Goal: Information Seeking & Learning: Learn about a topic

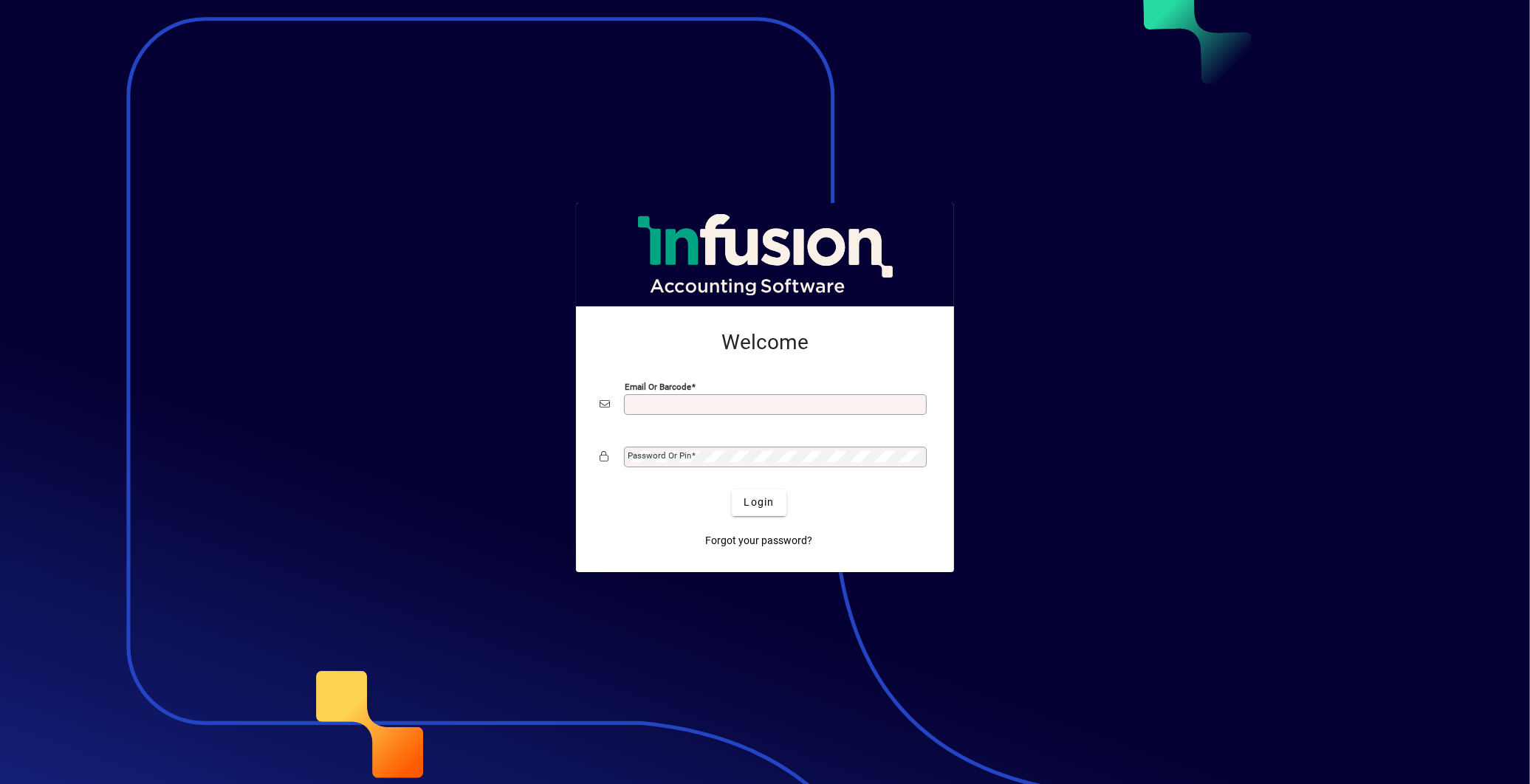
click at [638, 400] on input "Email or Barcode" at bounding box center [777, 405] width 298 height 12
type input "**********"
click at [689, 455] on mat-label "Password or Pin" at bounding box center [660, 456] width 64 height 10
click at [732, 490] on button "Login" at bounding box center [758, 503] width 54 height 27
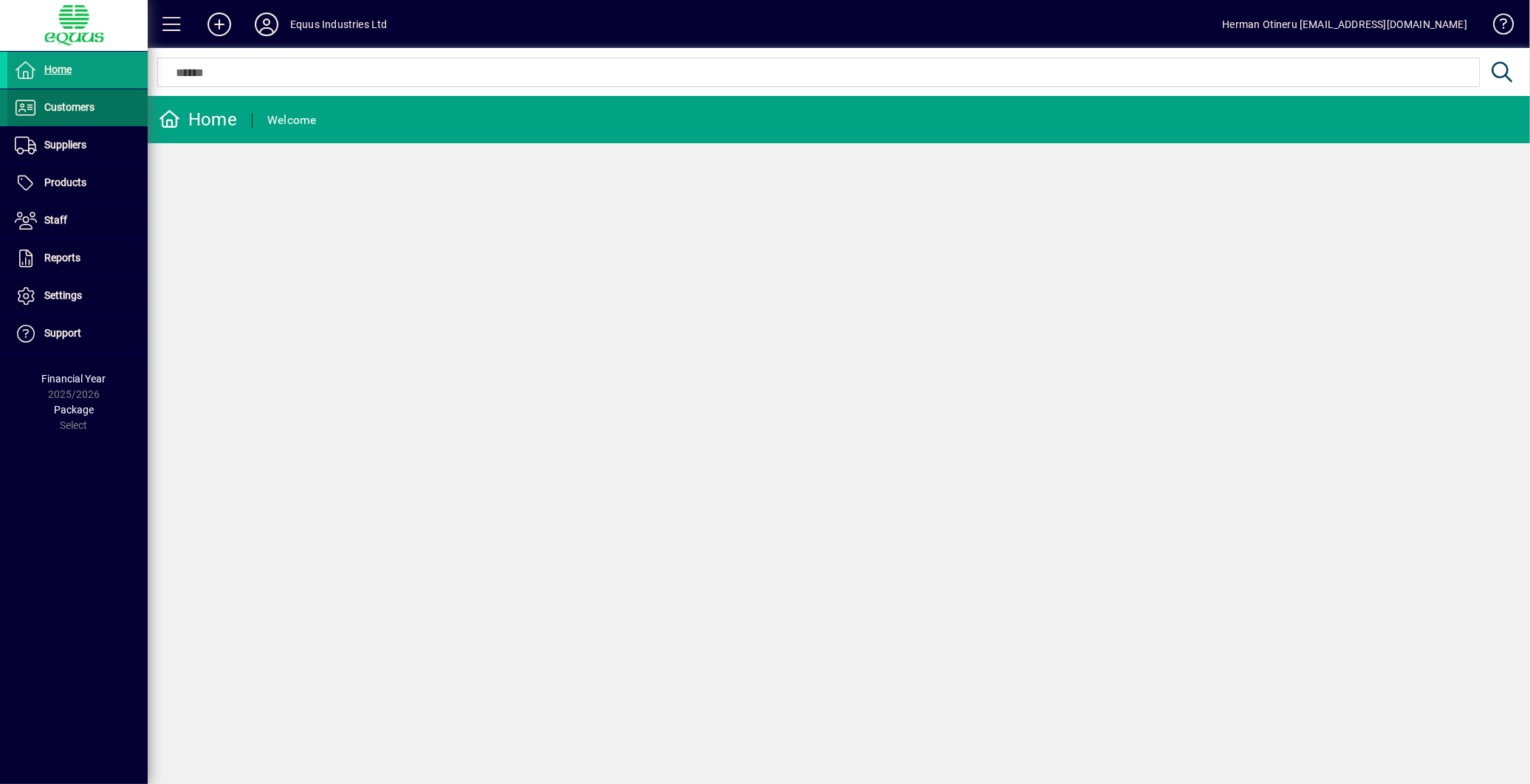
click at [83, 116] on span "Customers" at bounding box center [51, 107] width 87 height 18
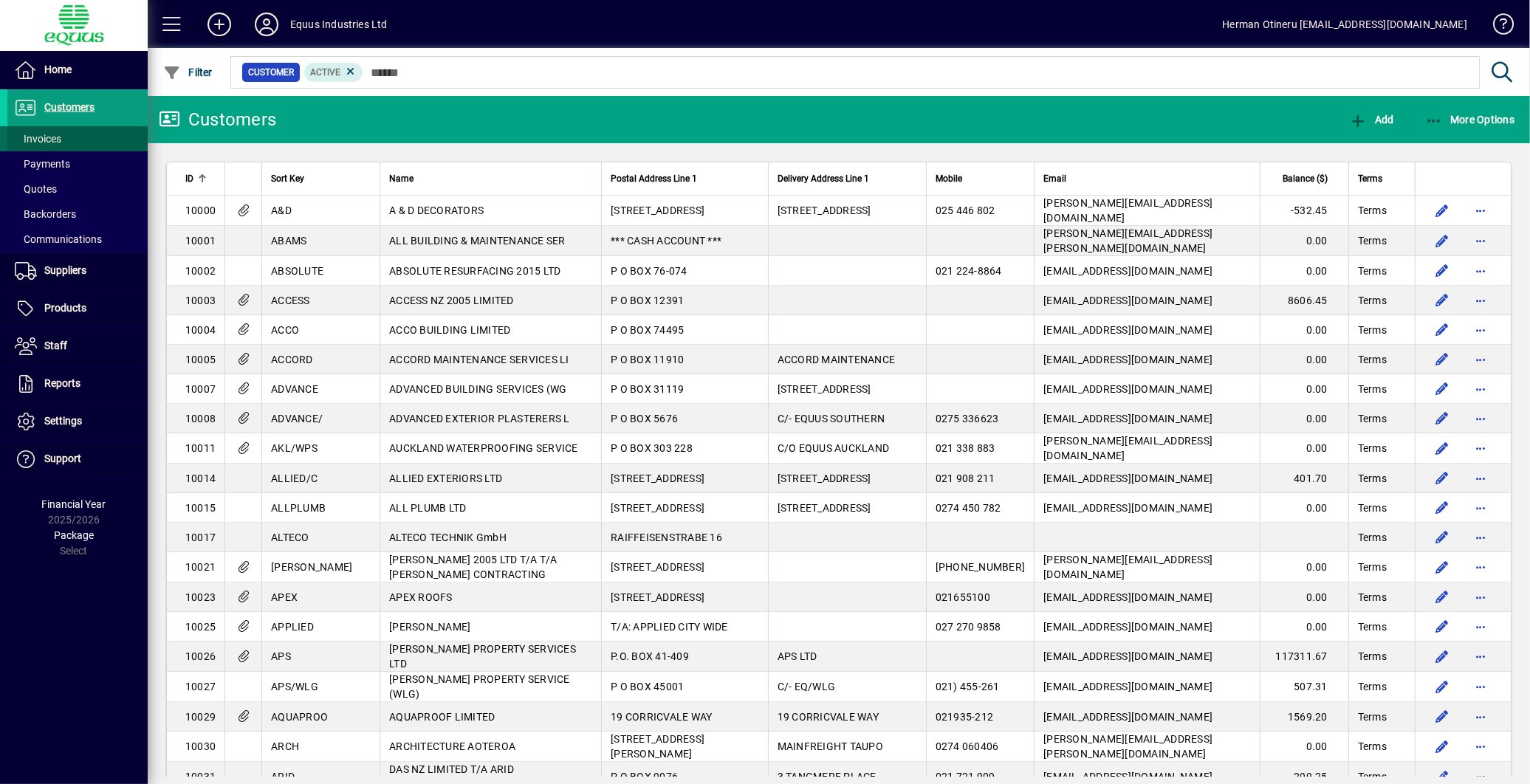
click at [42, 138] on span "Invoices" at bounding box center [38, 139] width 47 height 12
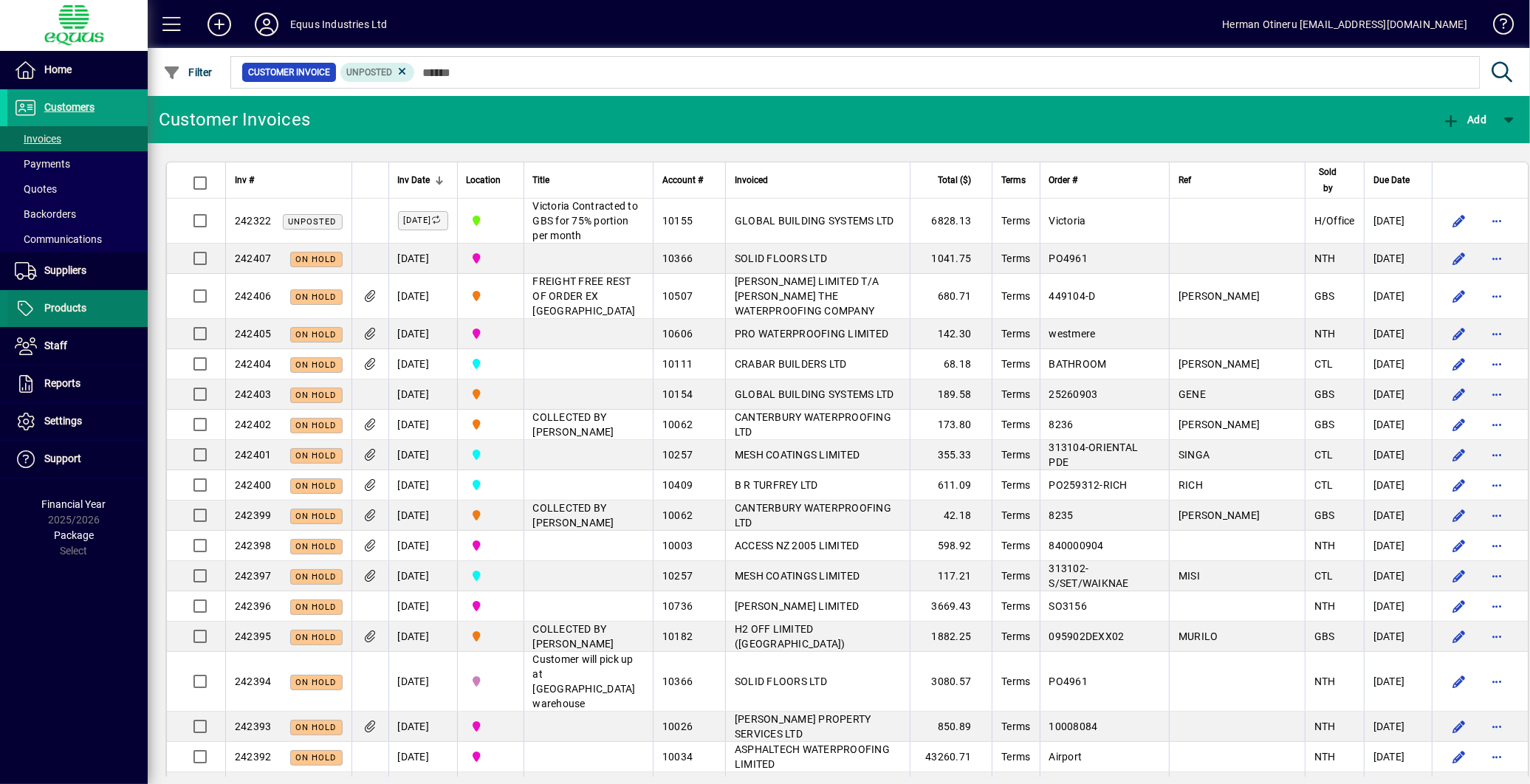
click at [71, 298] on span at bounding box center [77, 309] width 140 height 36
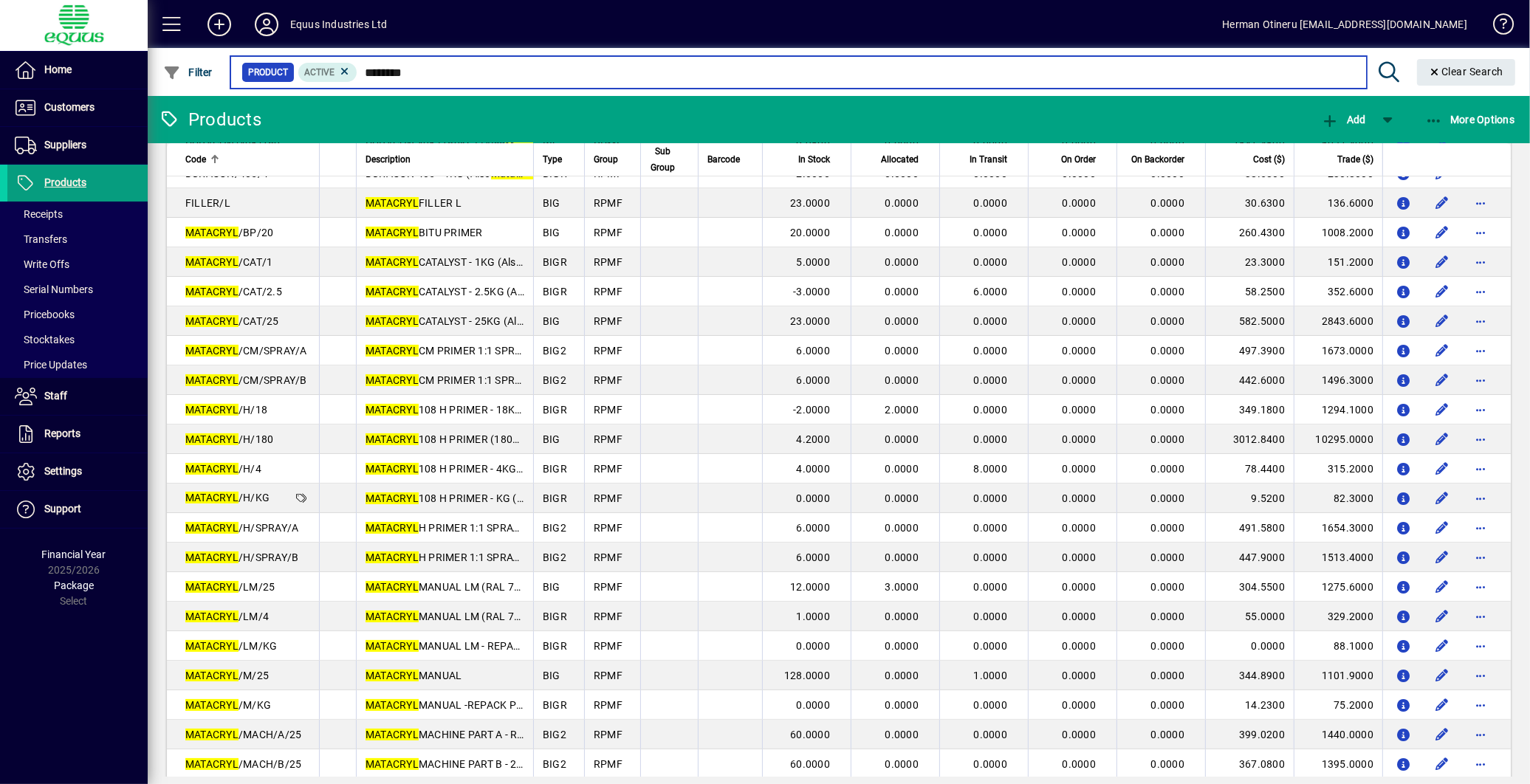
scroll to position [328, 0]
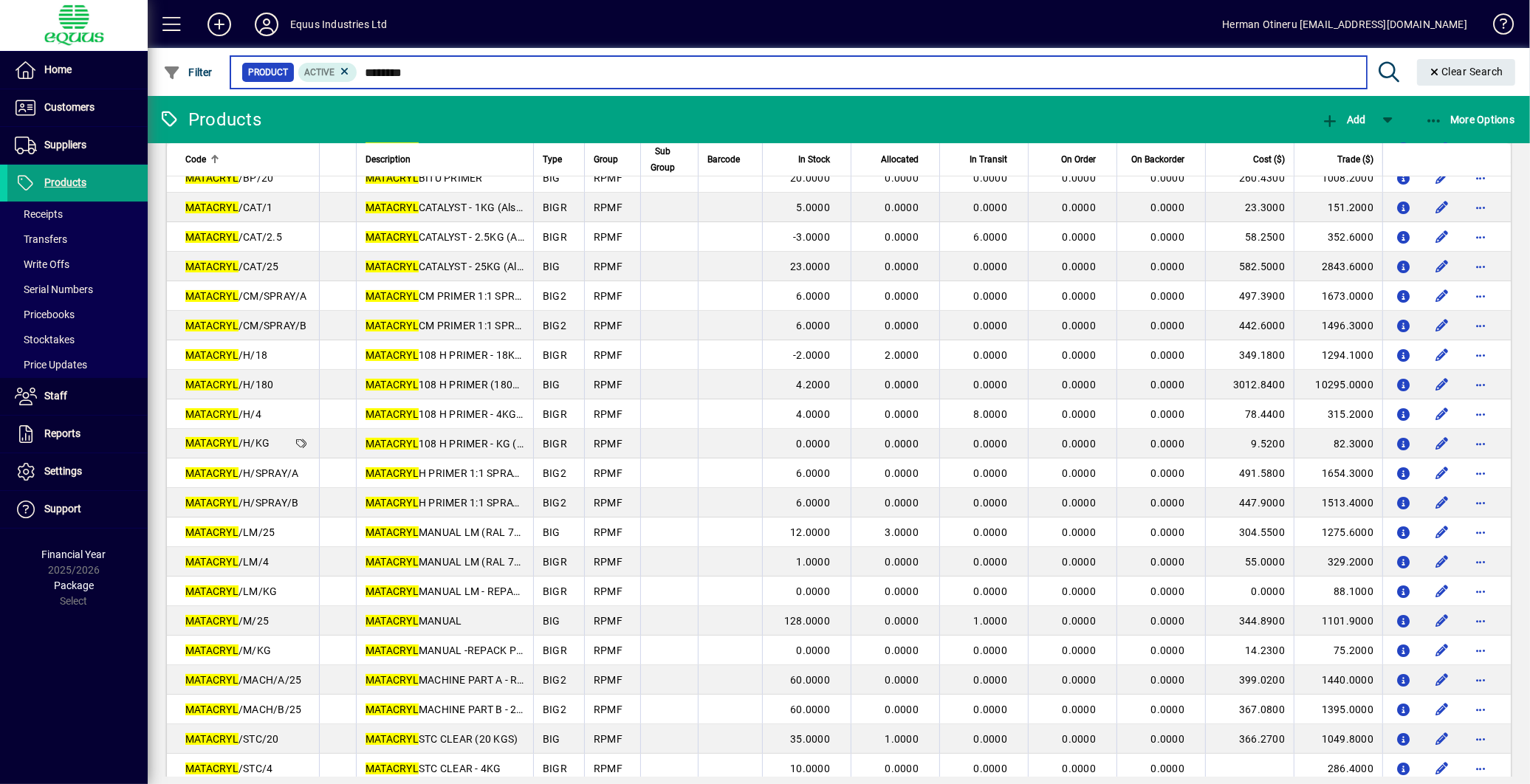
type input "********"
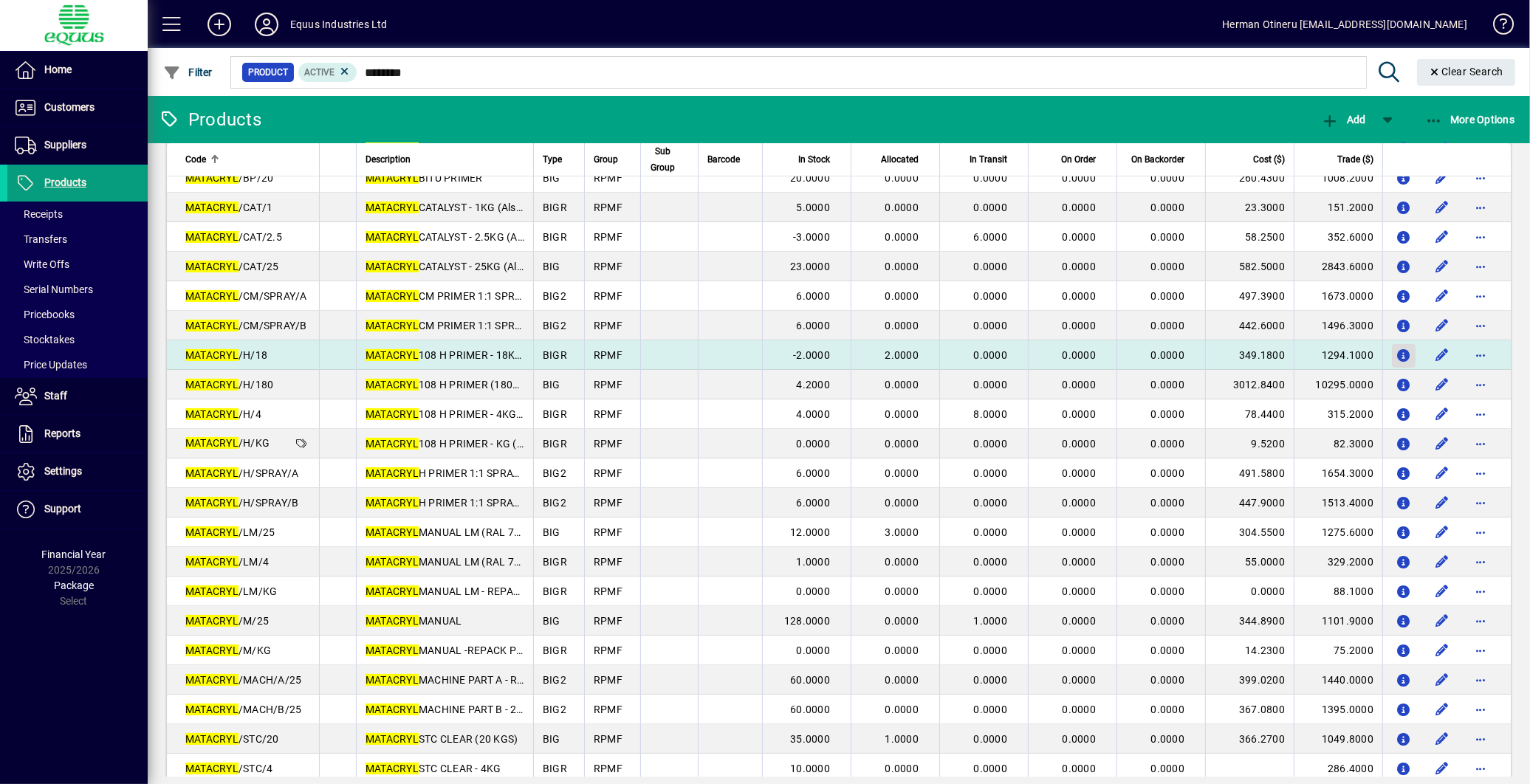
click at [1397, 362] on span "button" at bounding box center [1404, 356] width 16 height 24
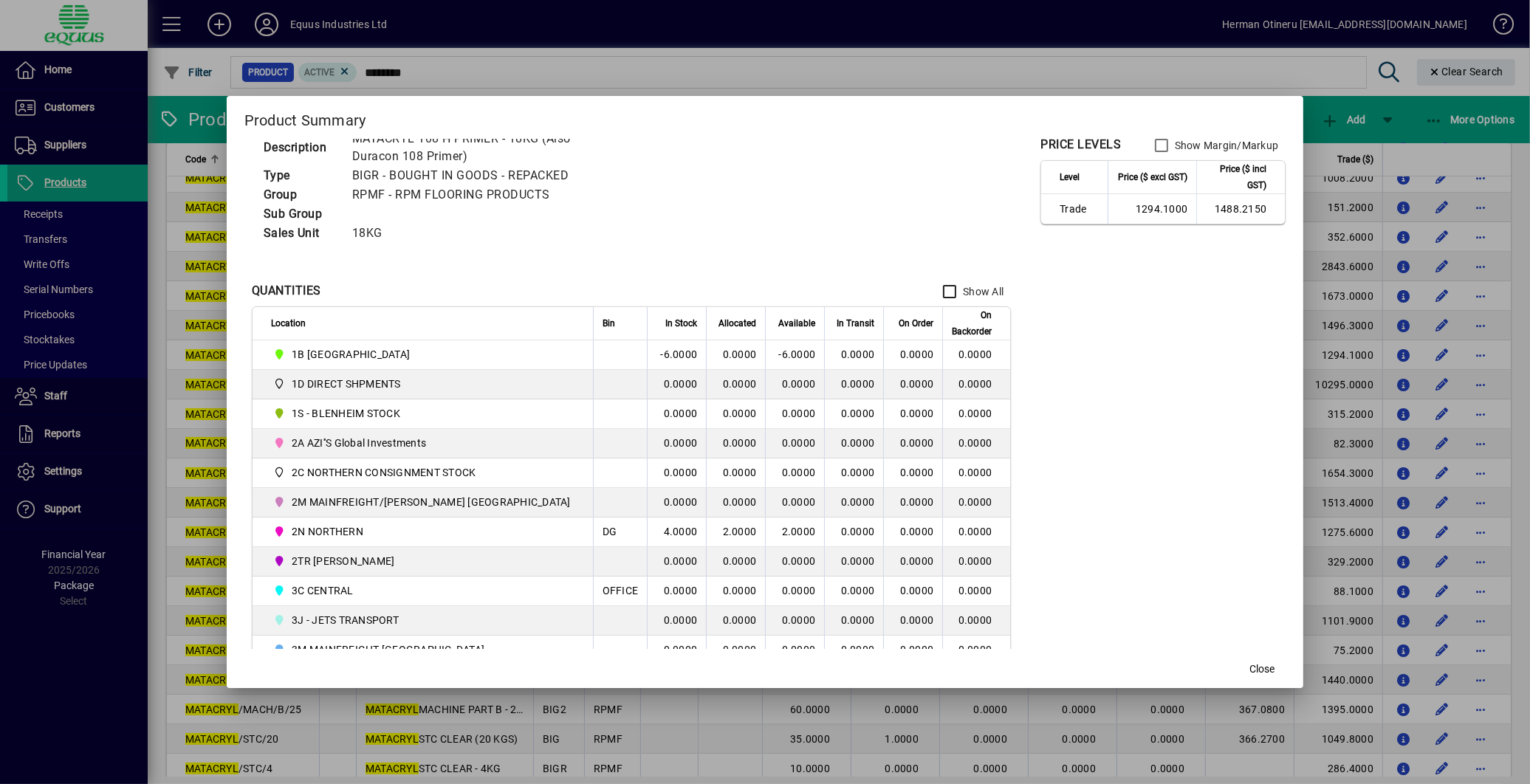
scroll to position [82, 0]
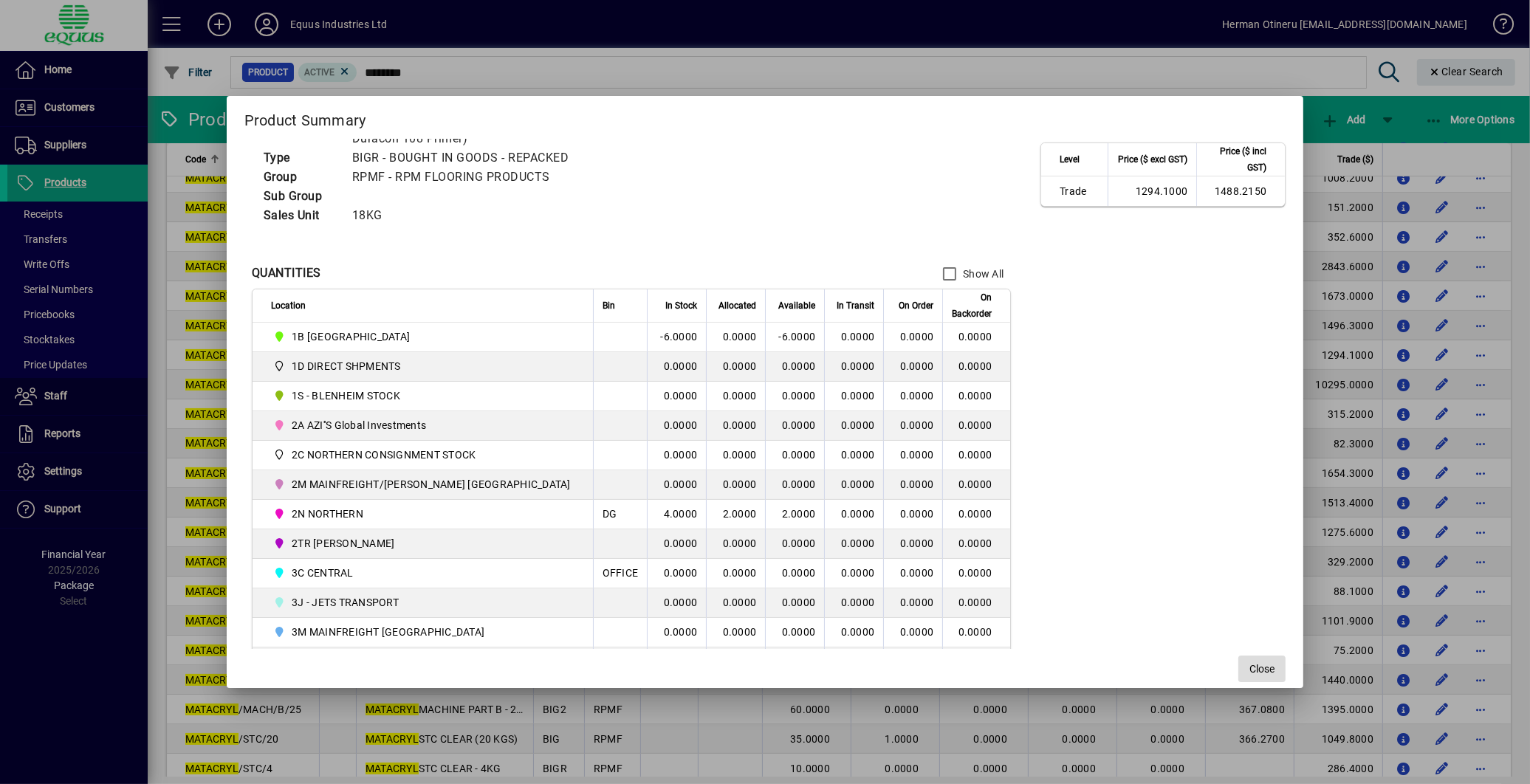
click at [1250, 670] on span "Close" at bounding box center [1262, 669] width 25 height 16
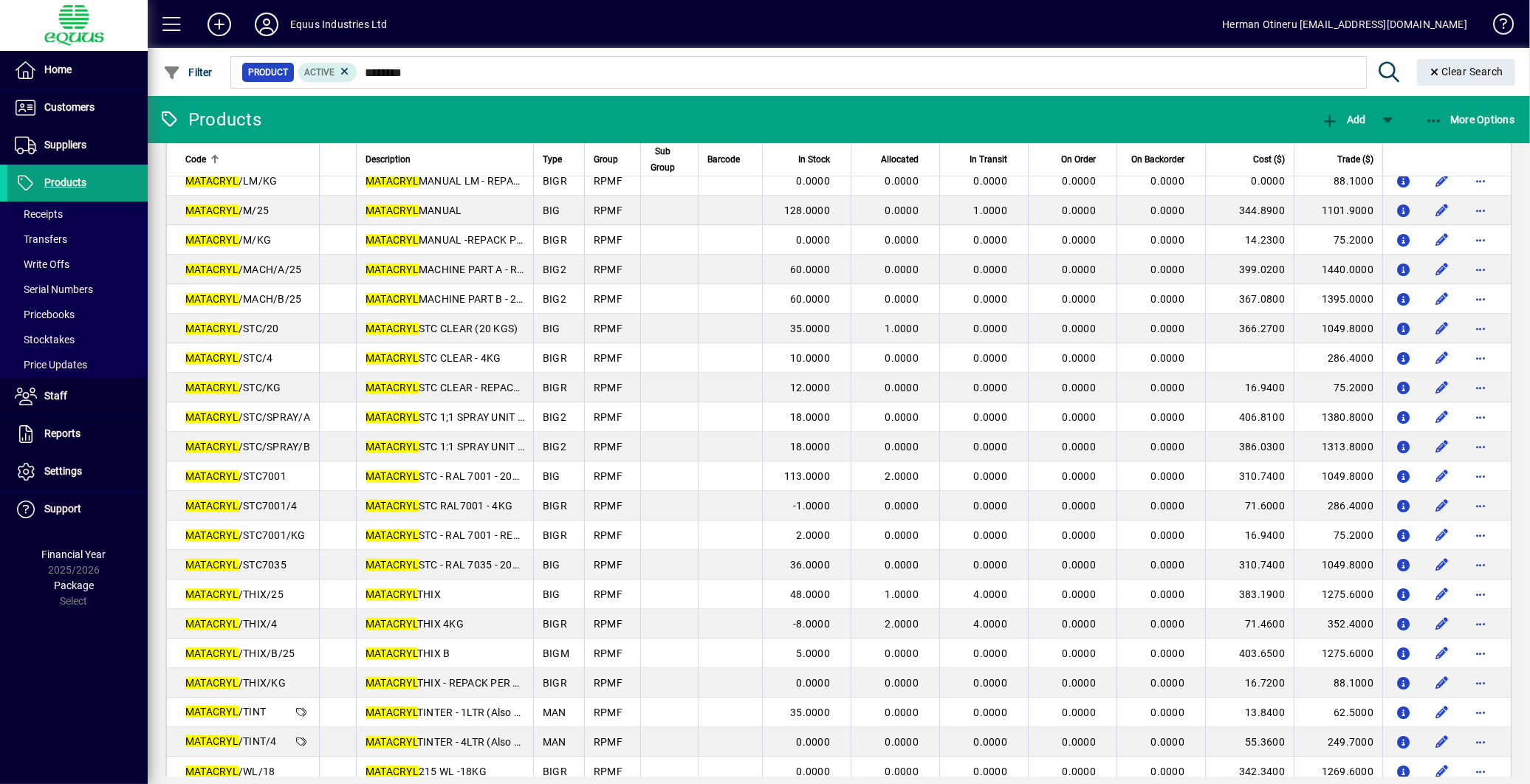
scroll to position [820, 0]
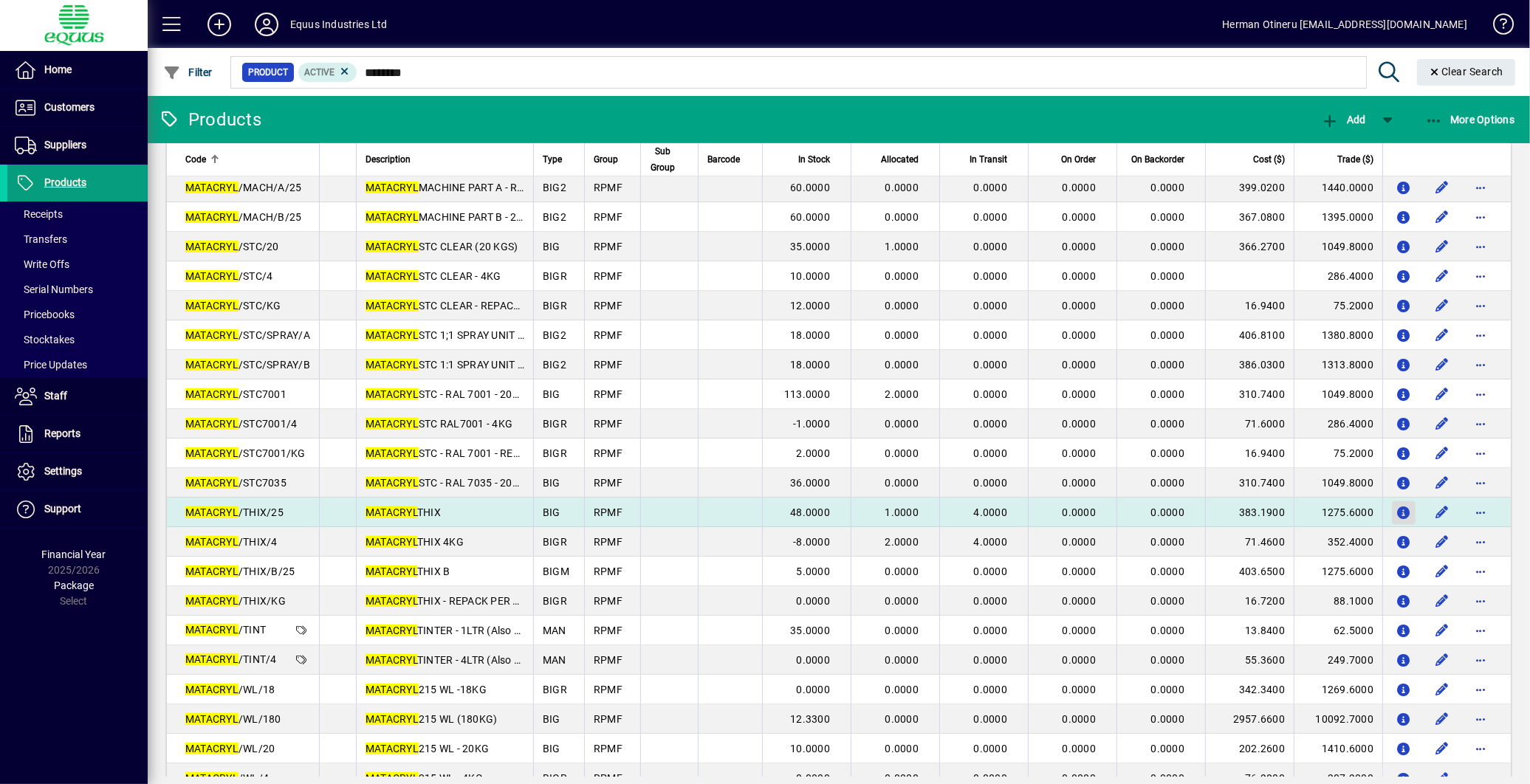
click at [1397, 512] on icon "button" at bounding box center [1404, 513] width 16 height 13
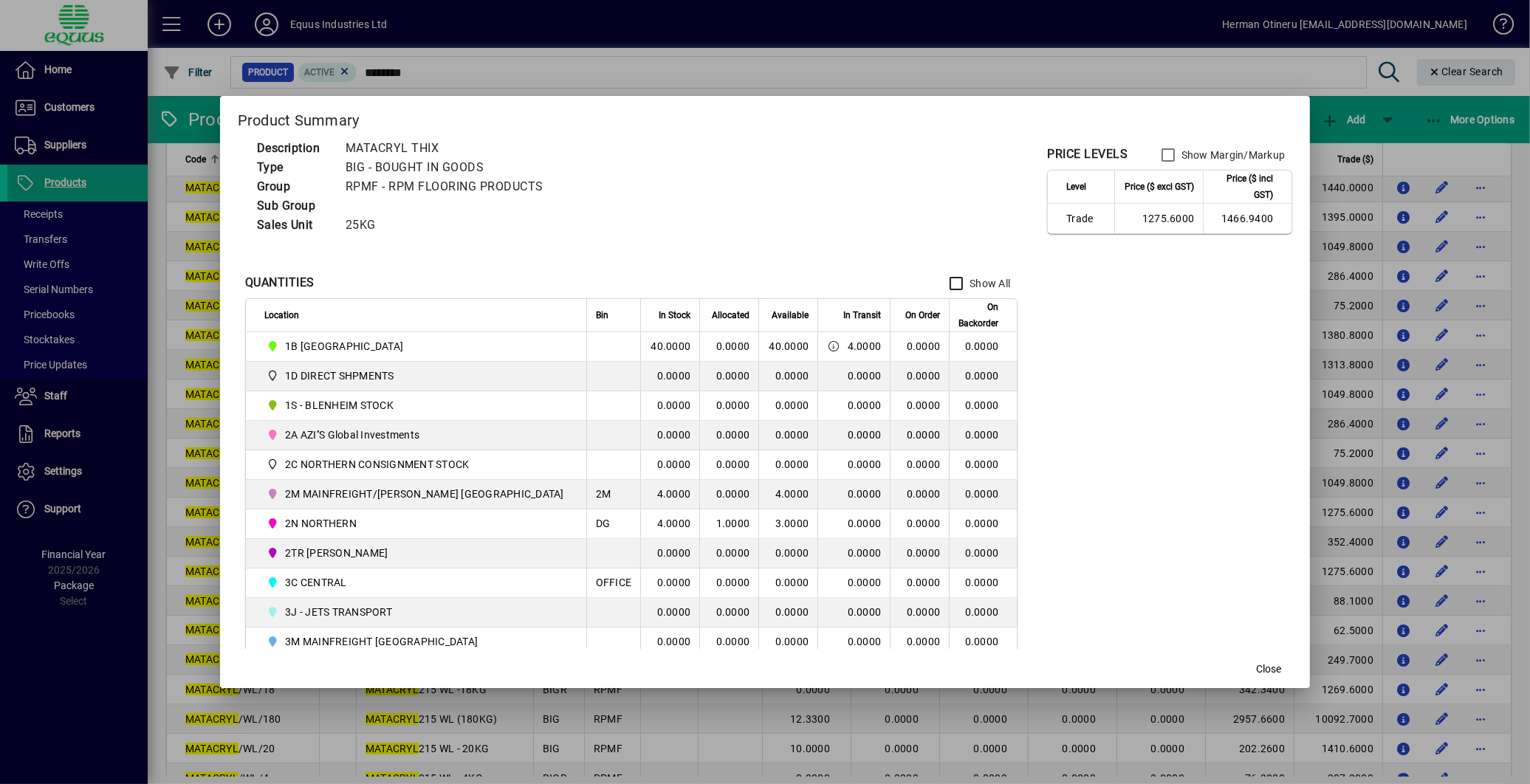
scroll to position [82, 0]
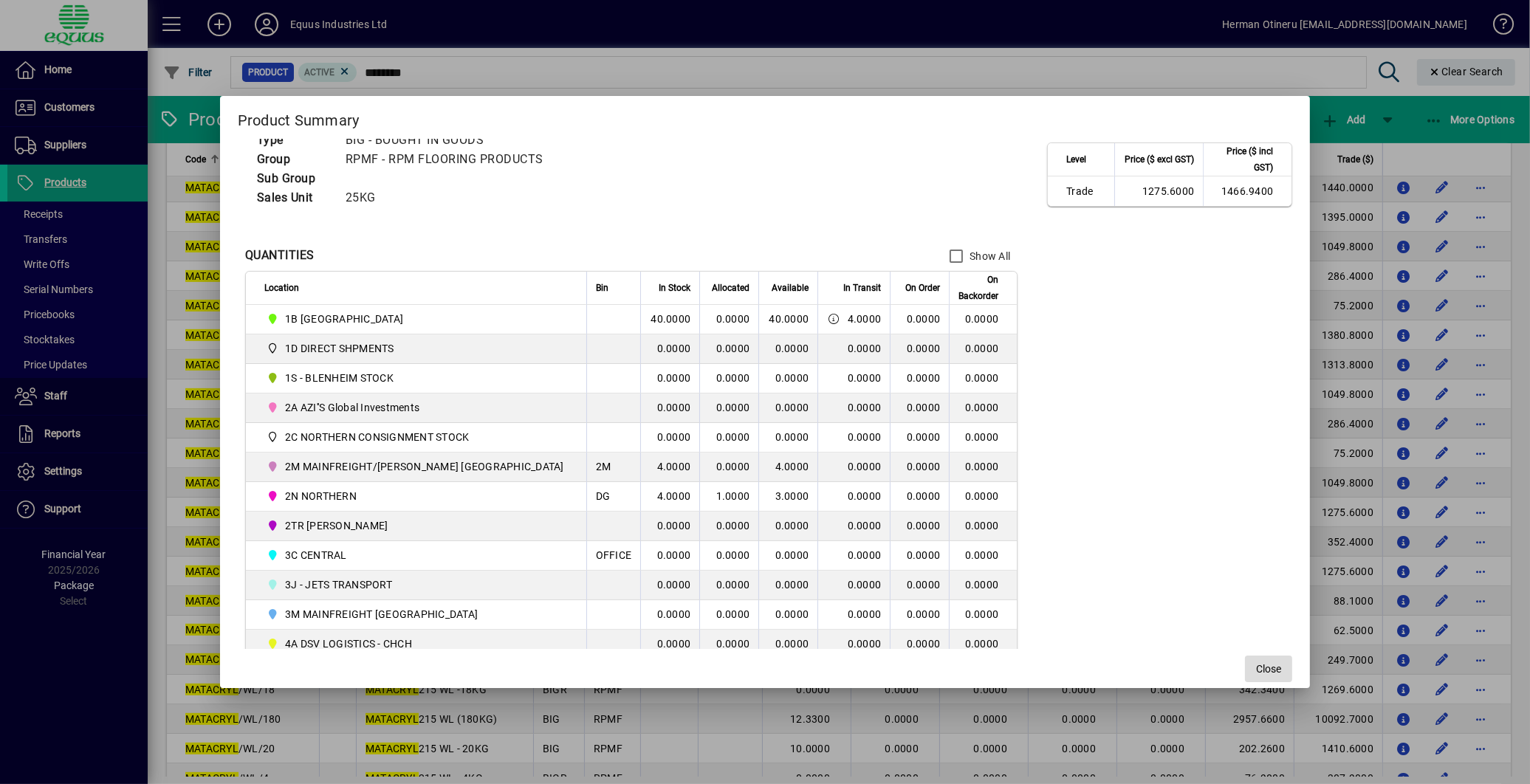
click at [1256, 671] on span "Close" at bounding box center [1269, 669] width 25 height 16
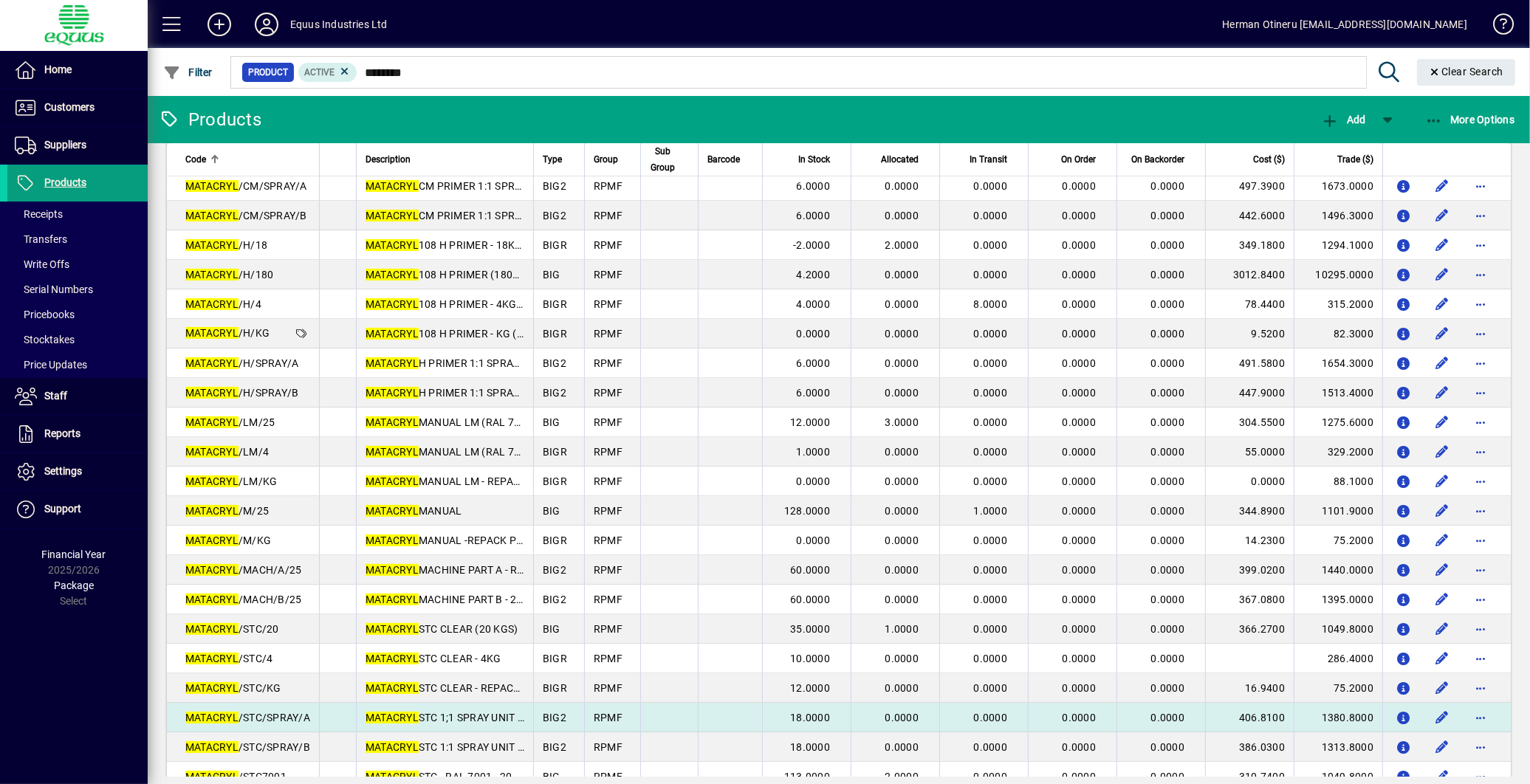
scroll to position [410, 0]
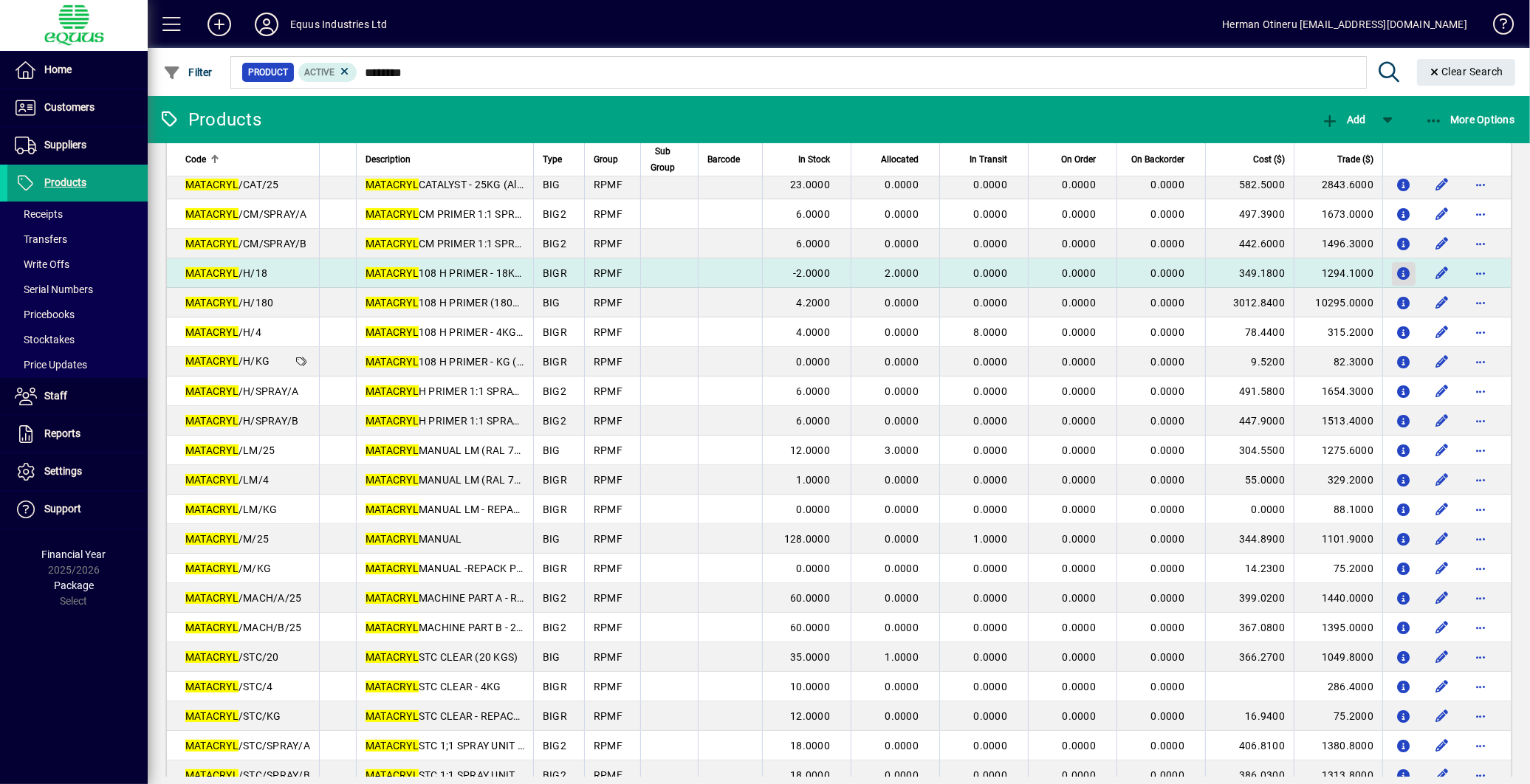
click at [1397, 276] on icon "button" at bounding box center [1404, 274] width 16 height 13
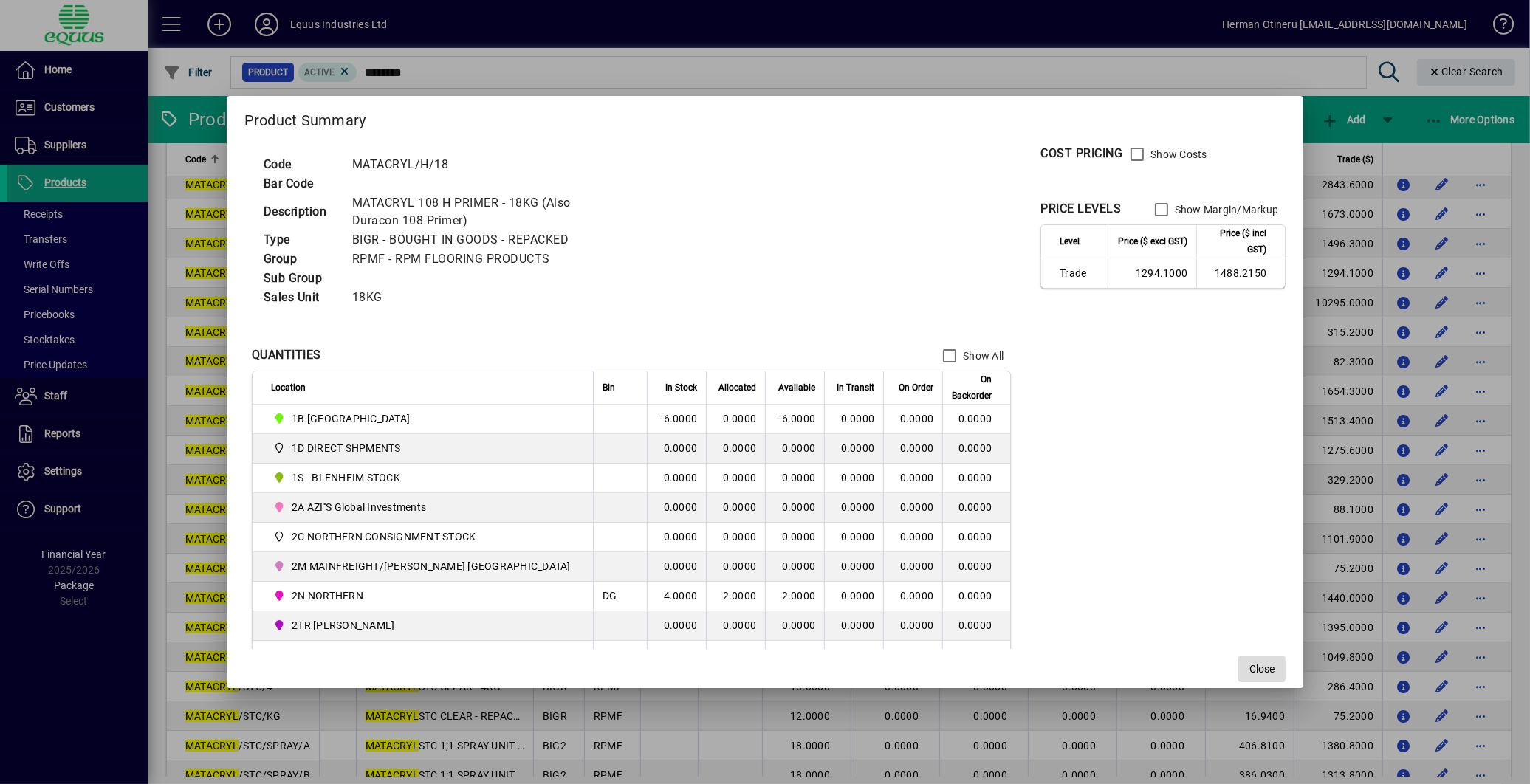
click at [1250, 665] on span "Close" at bounding box center [1262, 669] width 25 height 16
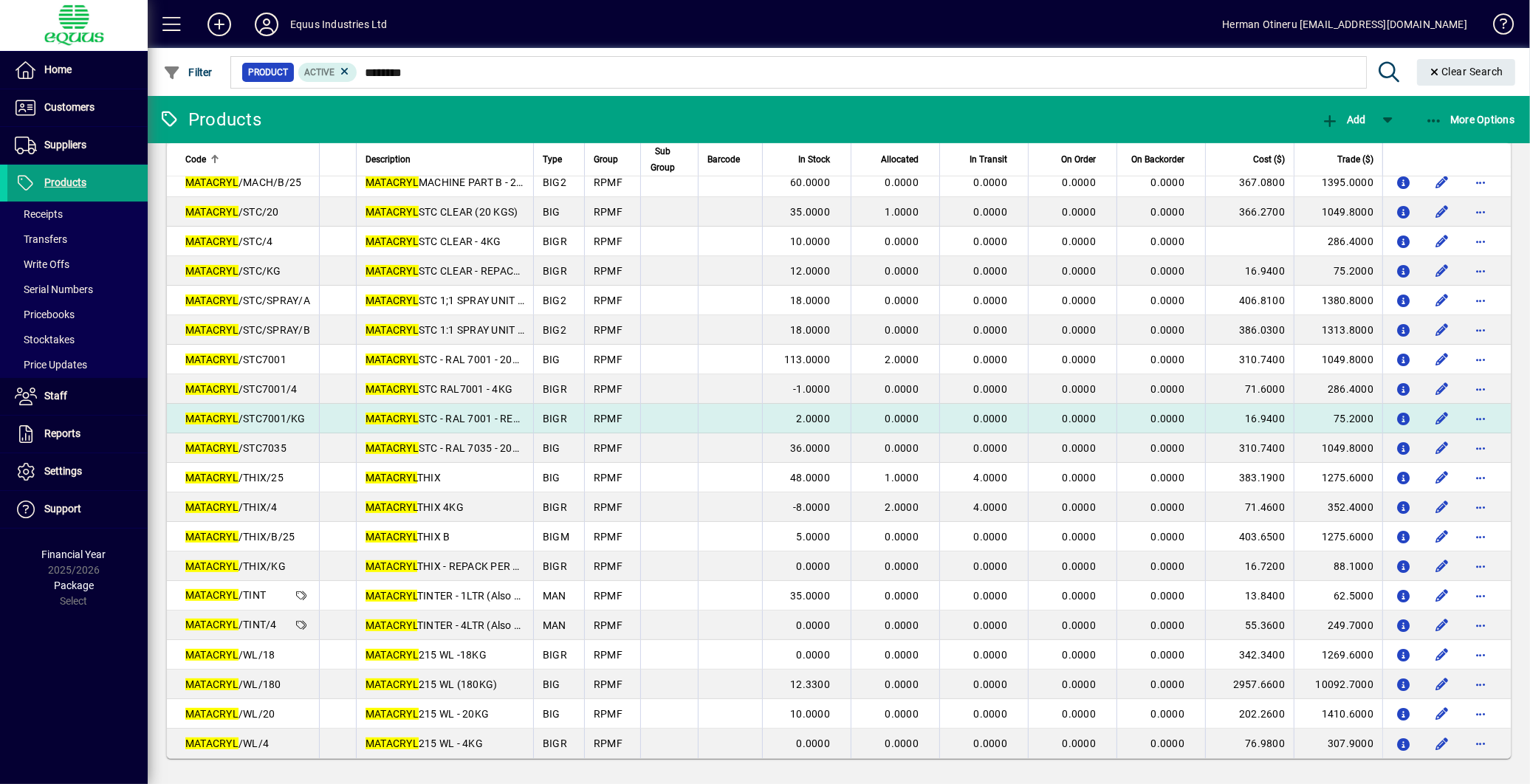
scroll to position [773, 0]
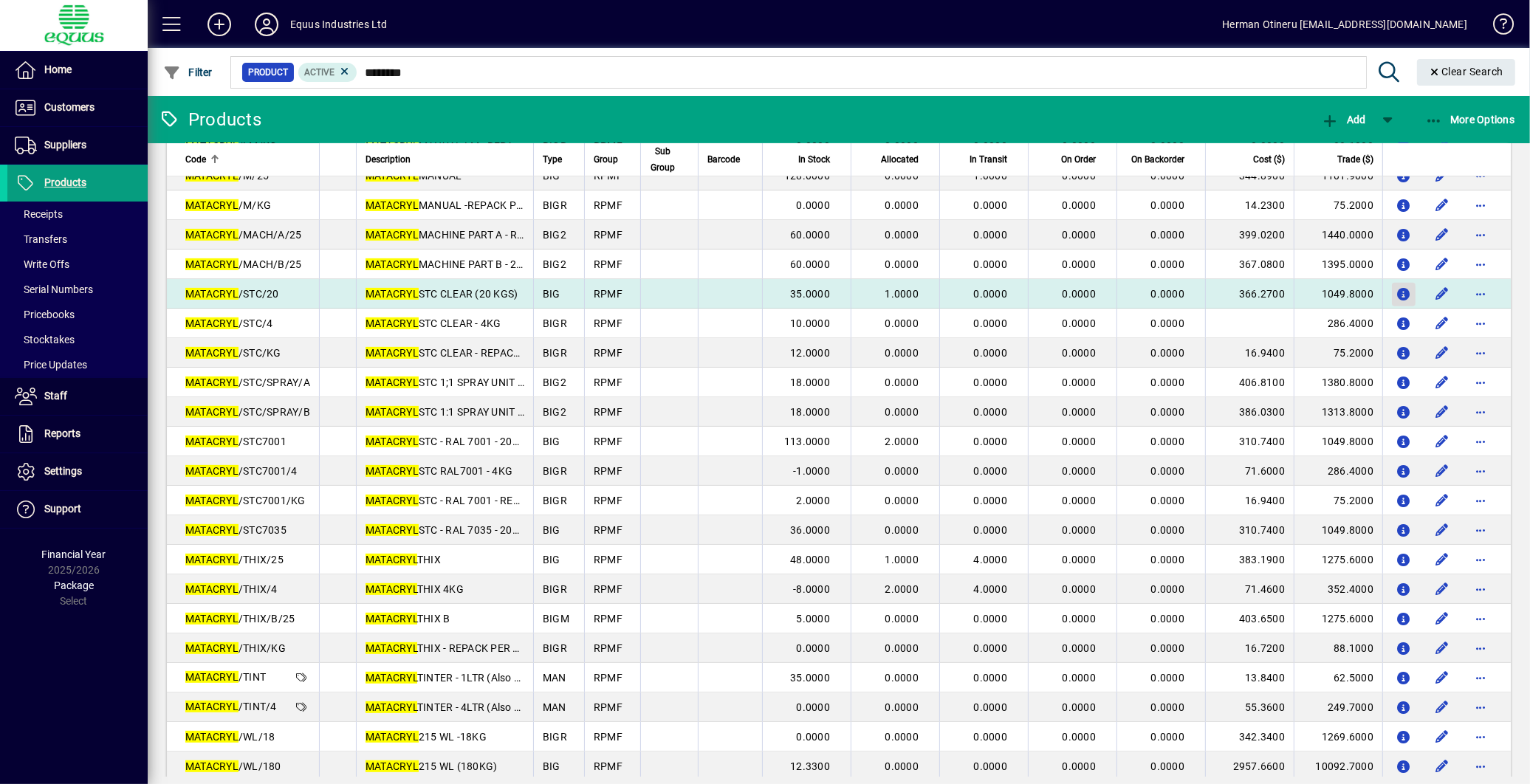
click at [1397, 293] on icon "button" at bounding box center [1404, 295] width 16 height 13
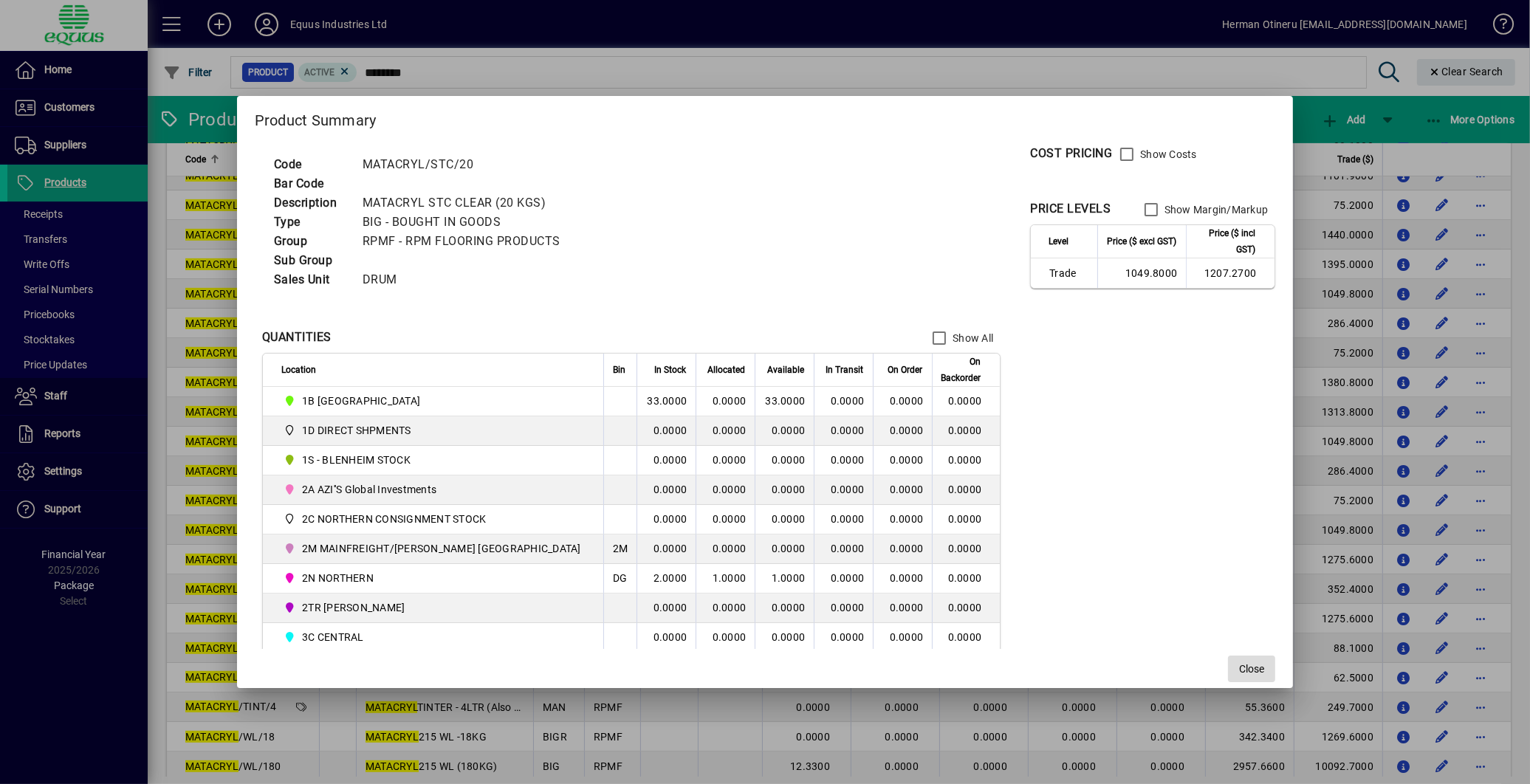
click at [1239, 665] on span "Close" at bounding box center [1252, 669] width 25 height 16
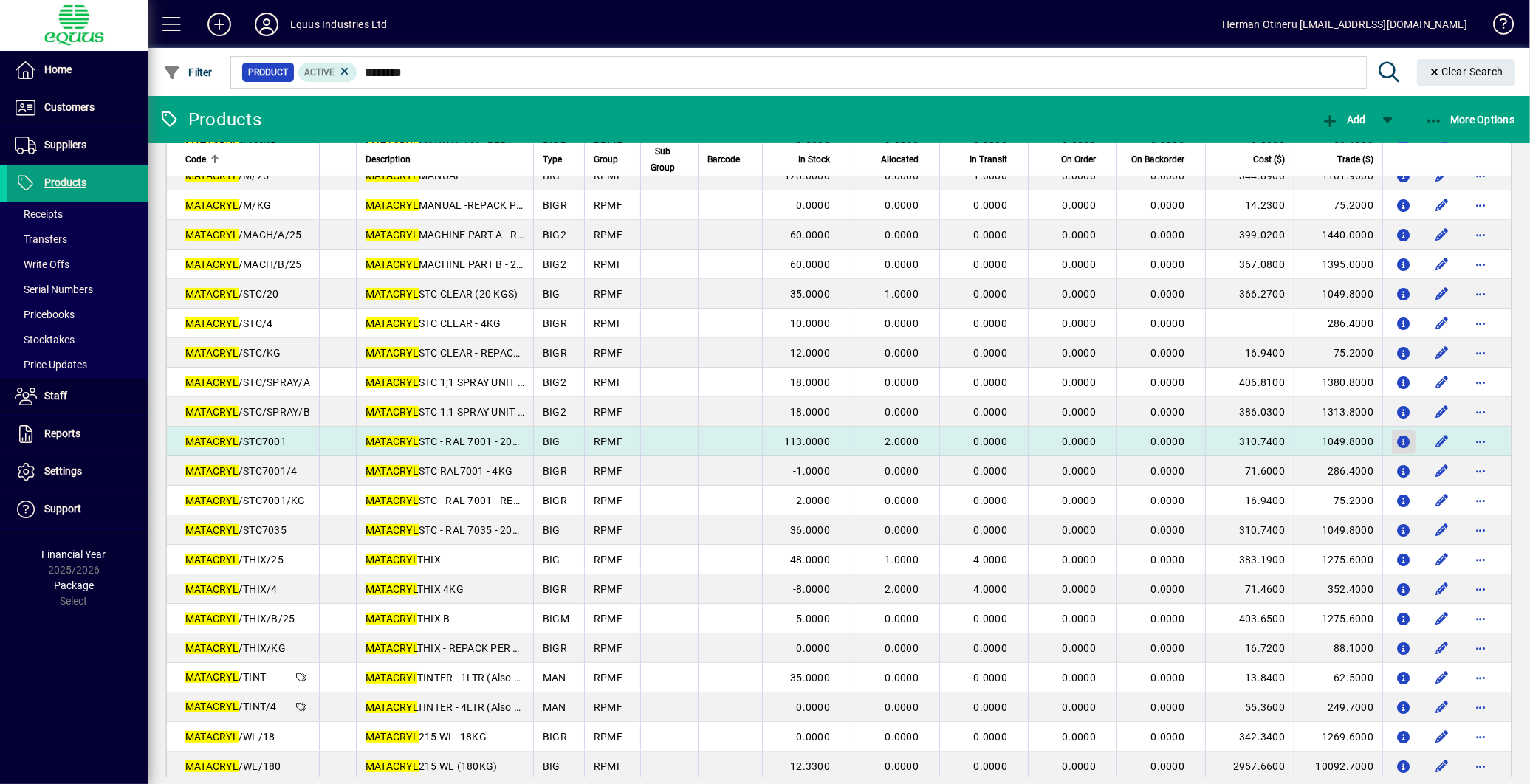
click at [1397, 439] on icon "button" at bounding box center [1404, 442] width 16 height 13
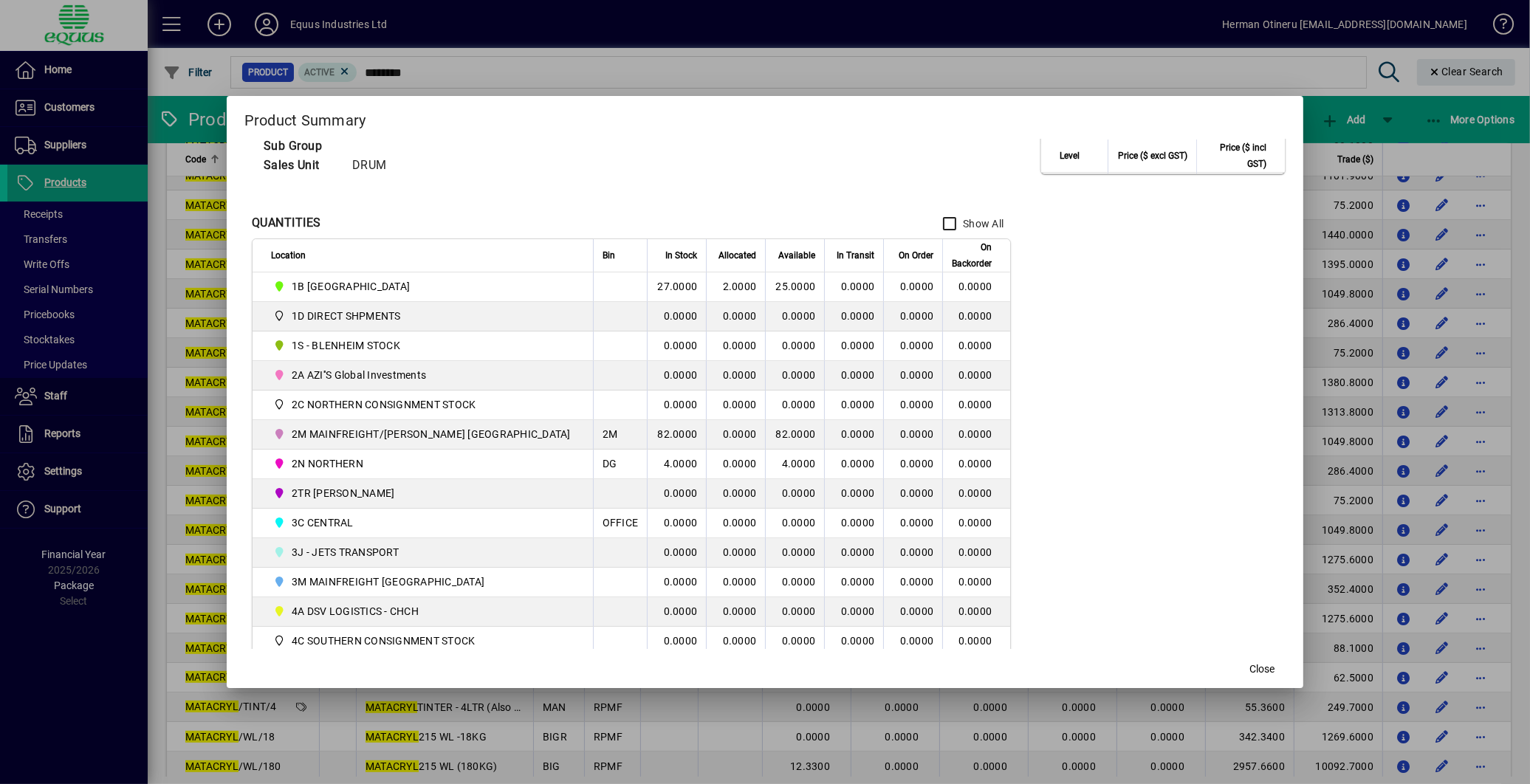
scroll to position [164, 0]
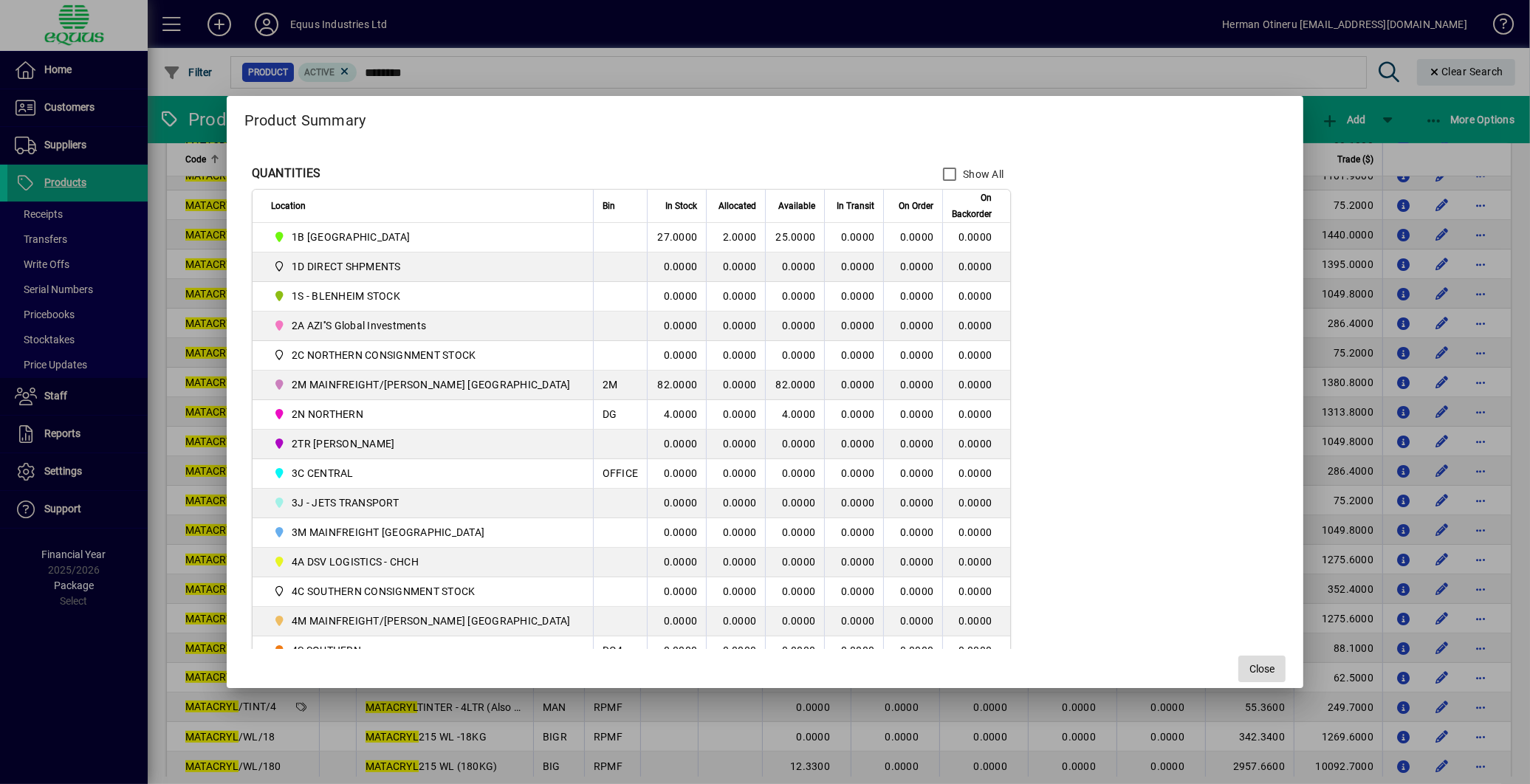
click at [1250, 667] on span "Close" at bounding box center [1262, 669] width 25 height 16
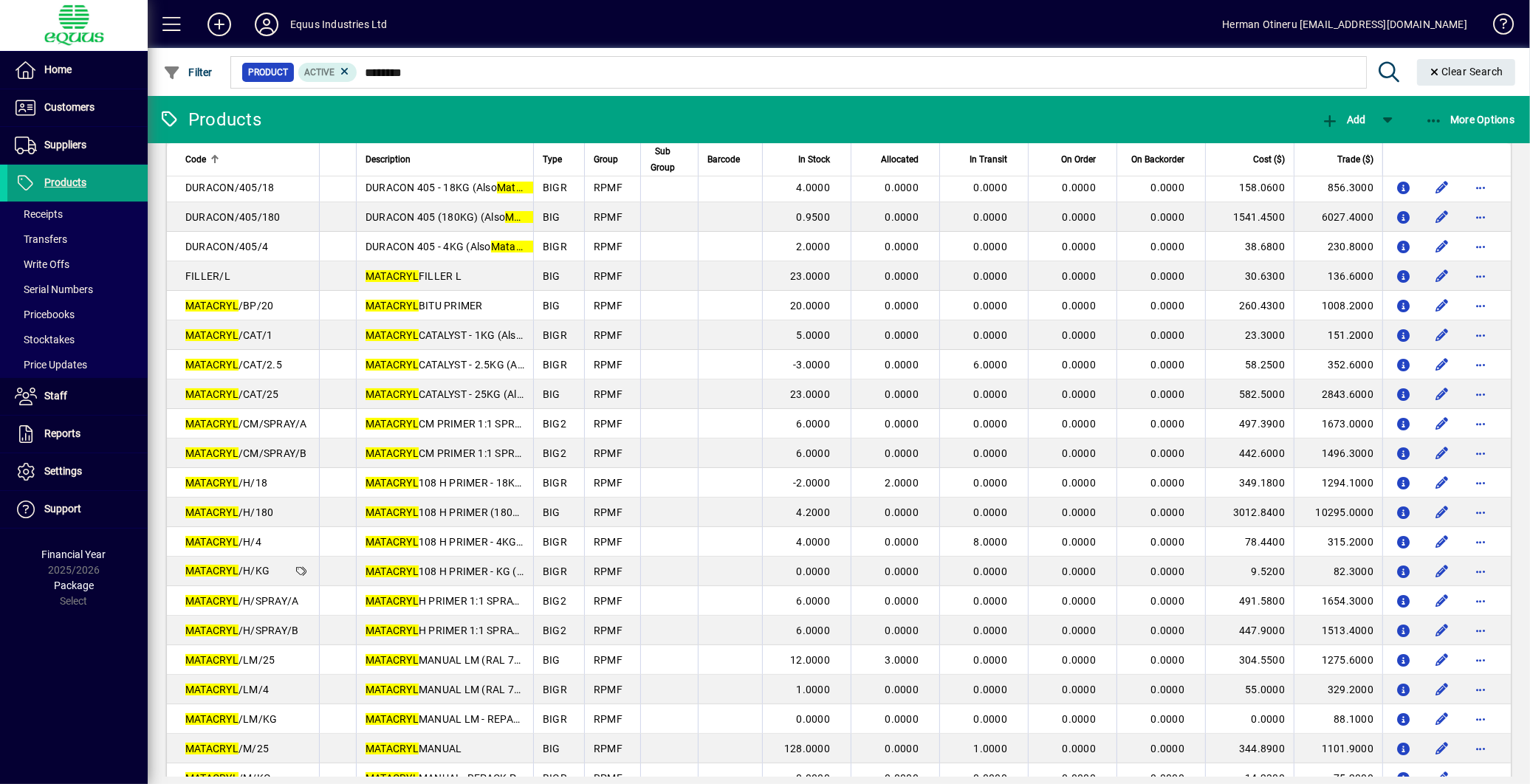
scroll to position [199, 0]
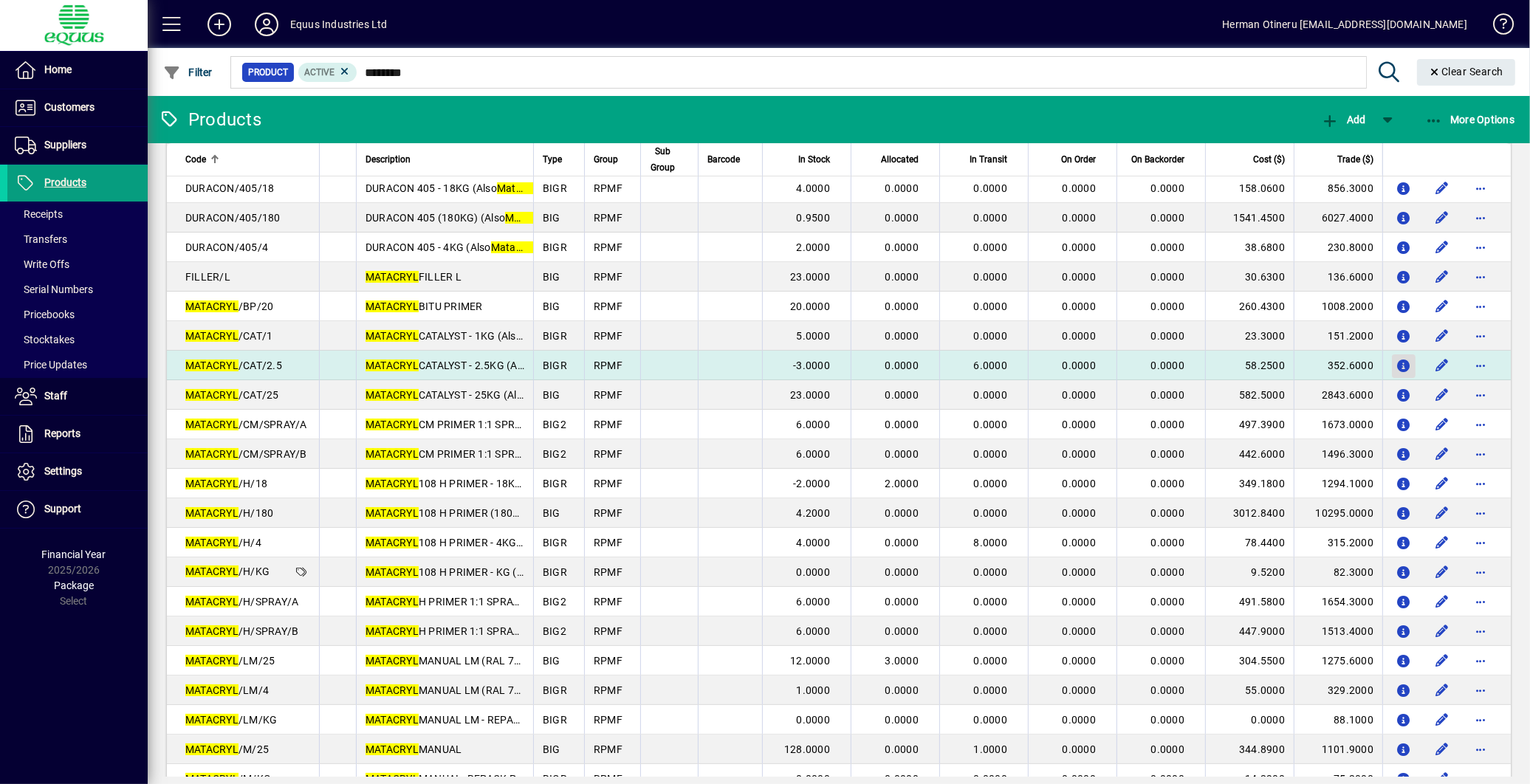
click at [1397, 363] on icon "button" at bounding box center [1404, 366] width 16 height 13
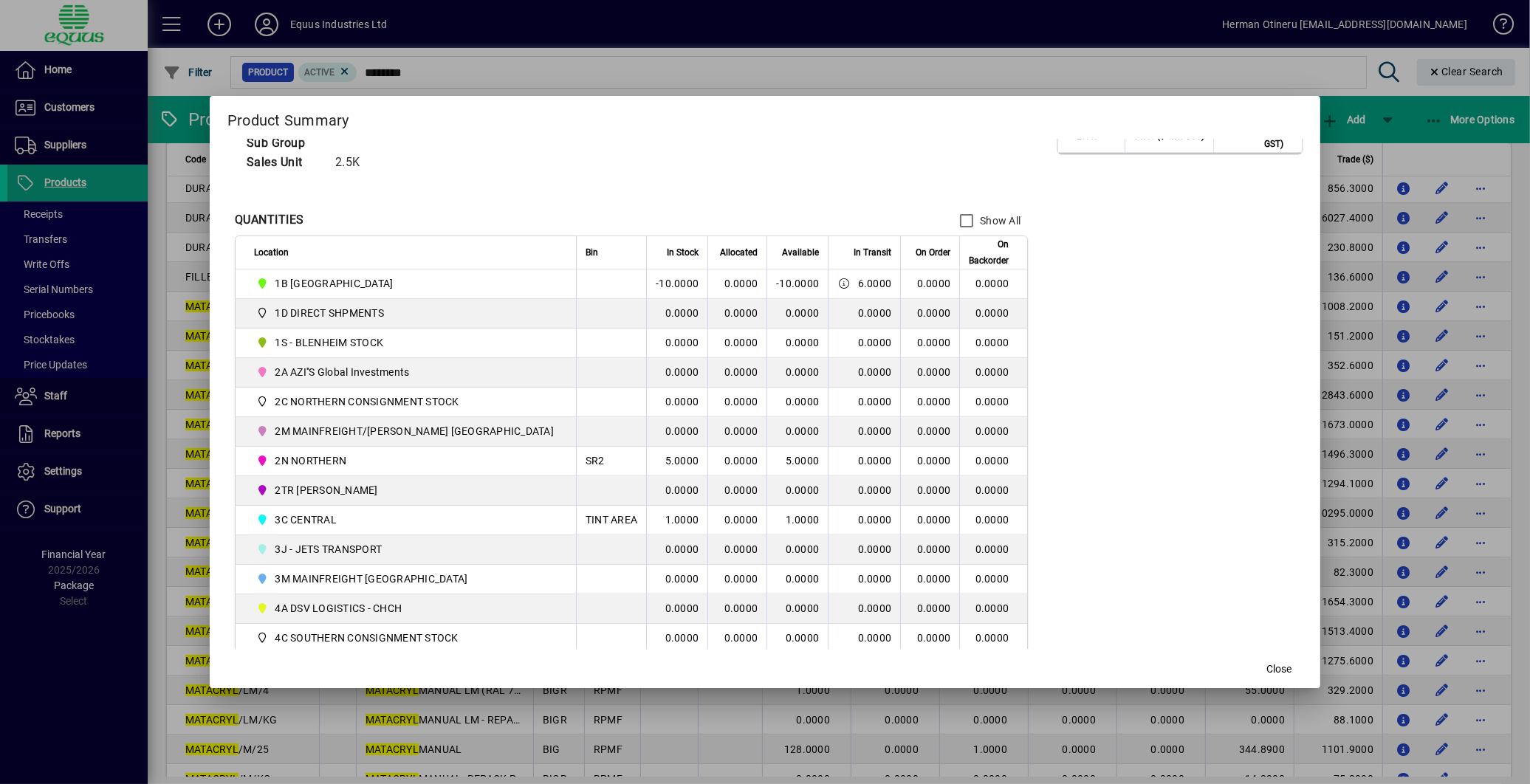
scroll to position [164, 0]
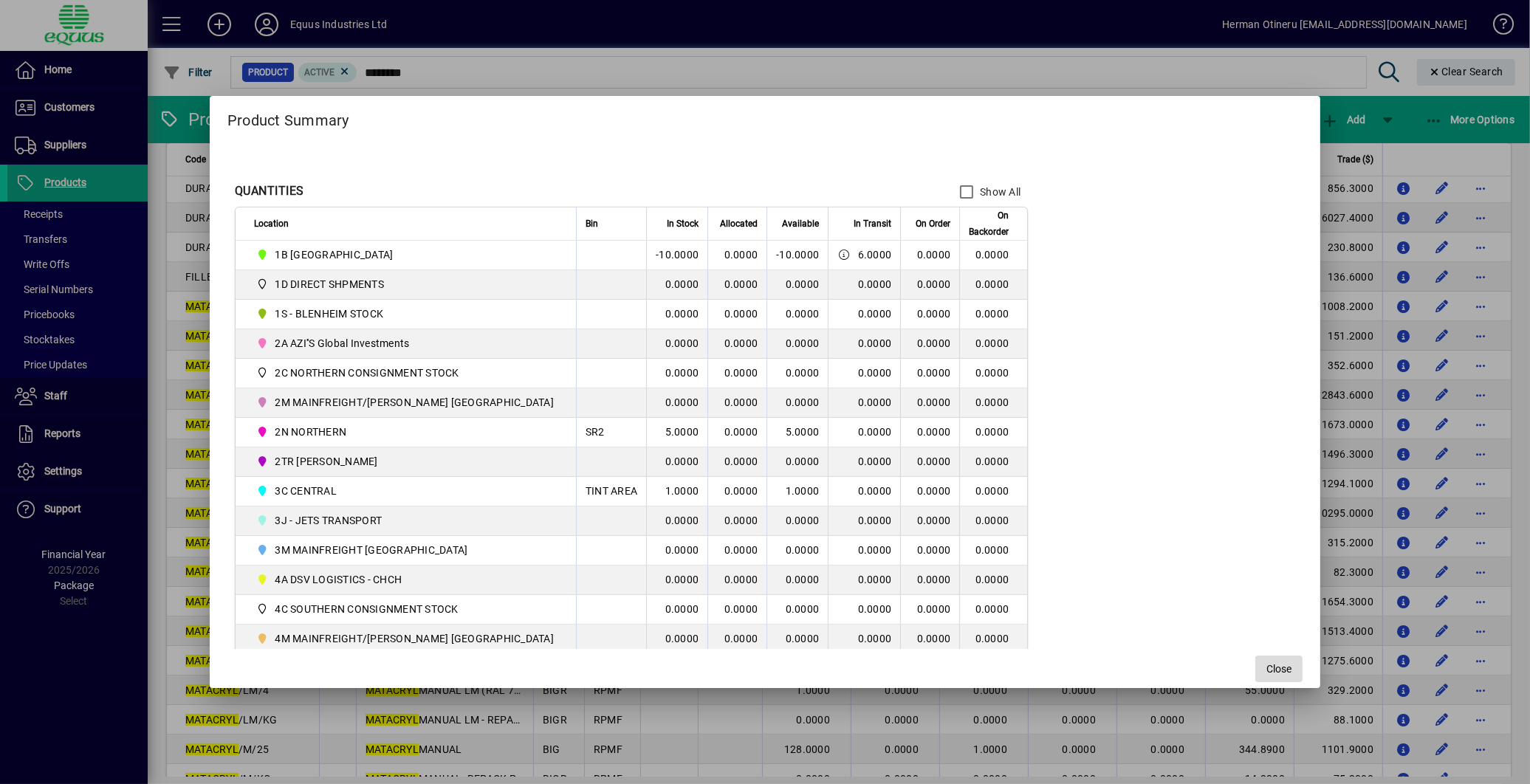
click at [1267, 665] on span "Close" at bounding box center [1279, 669] width 25 height 16
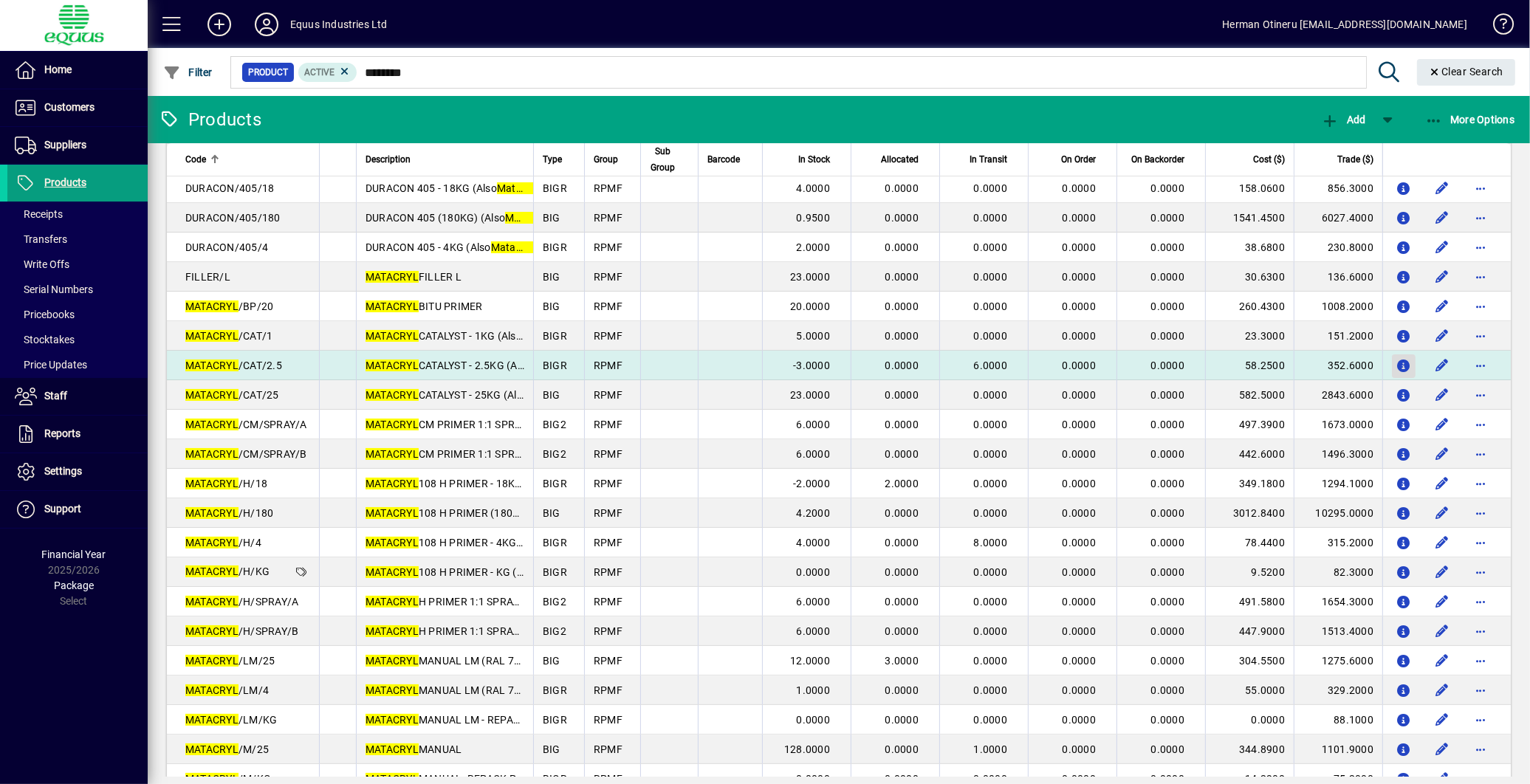
click at [1397, 360] on icon "button" at bounding box center [1404, 366] width 16 height 13
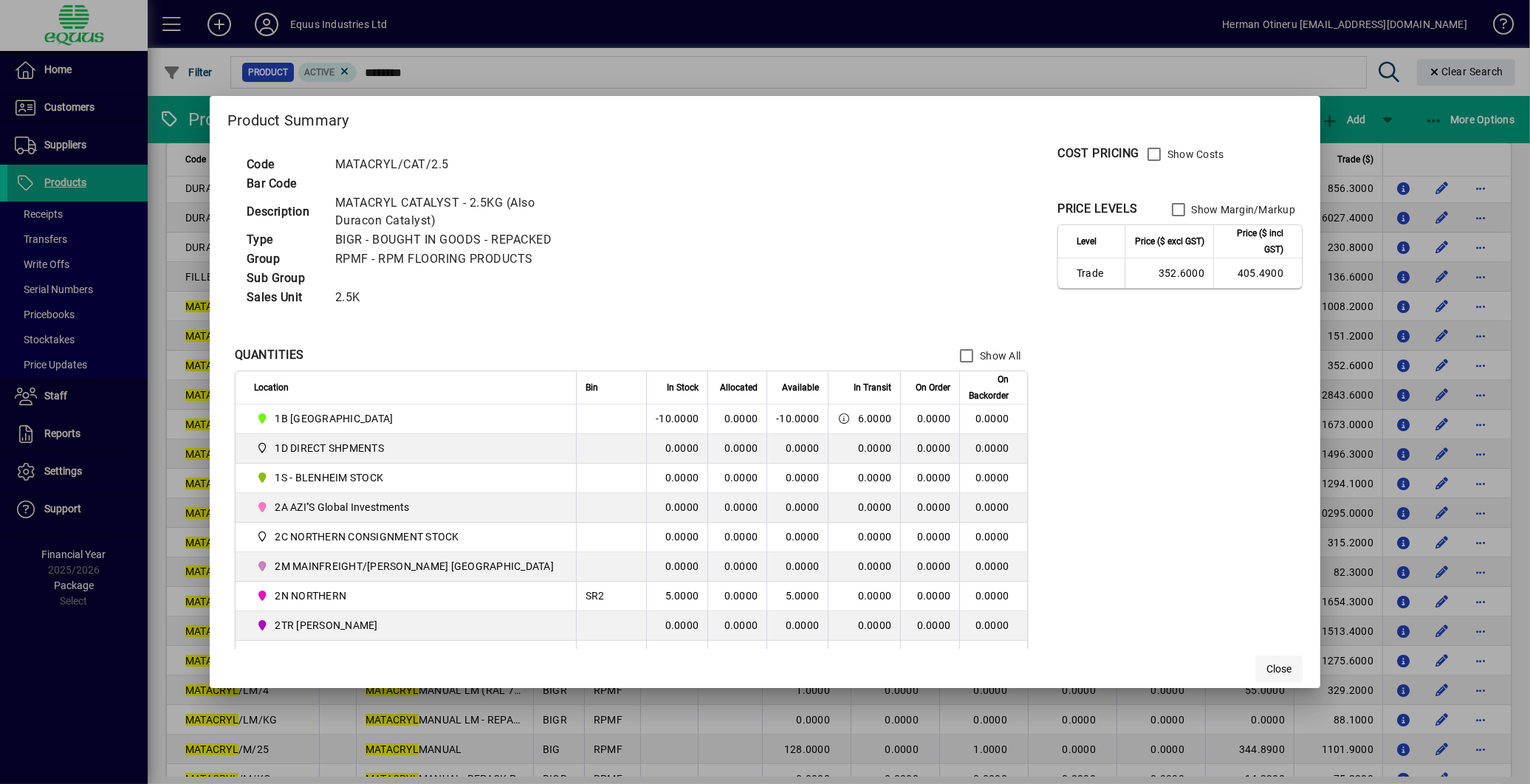
click at [1267, 668] on span "Close" at bounding box center [1279, 669] width 25 height 16
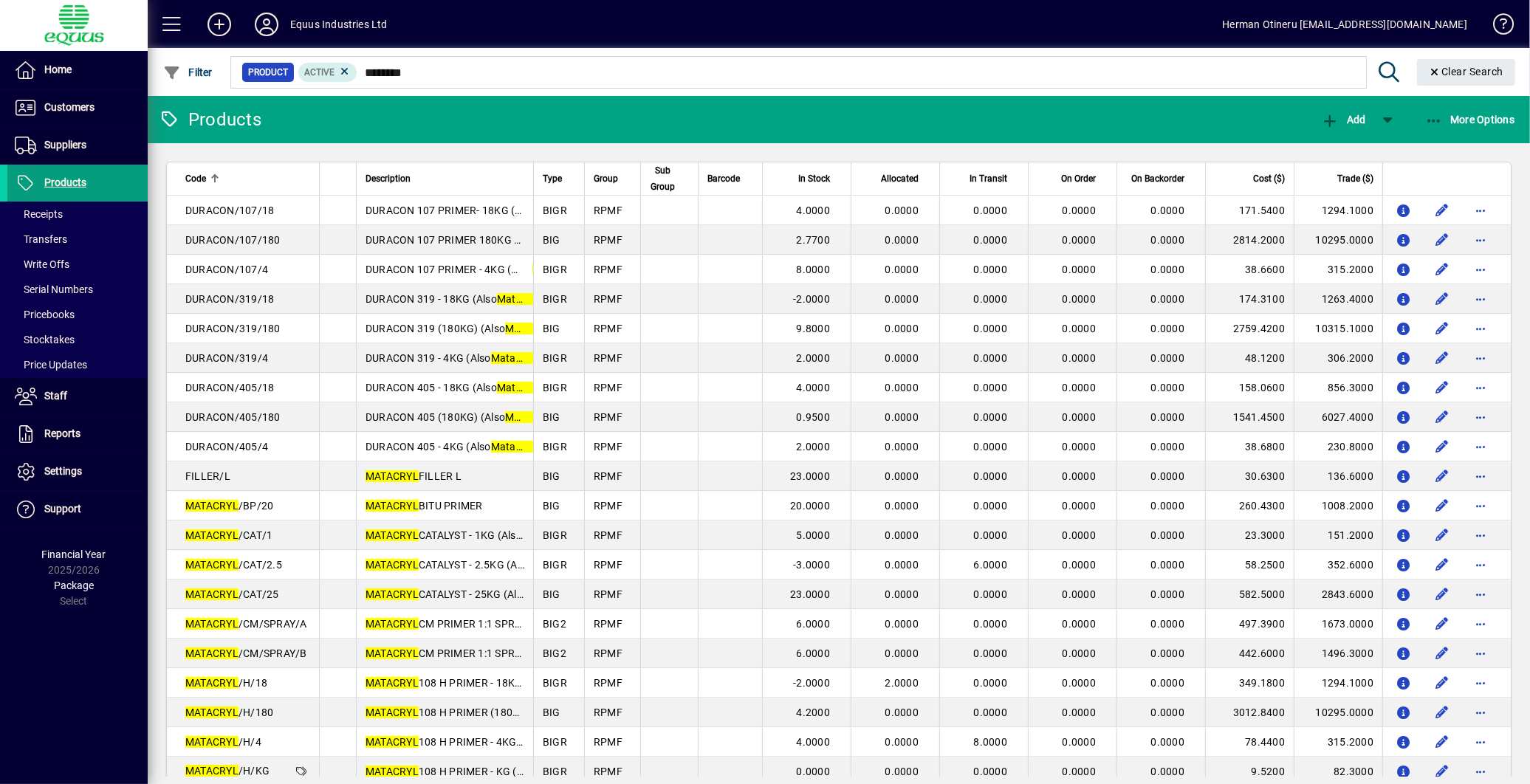
scroll to position [199, 0]
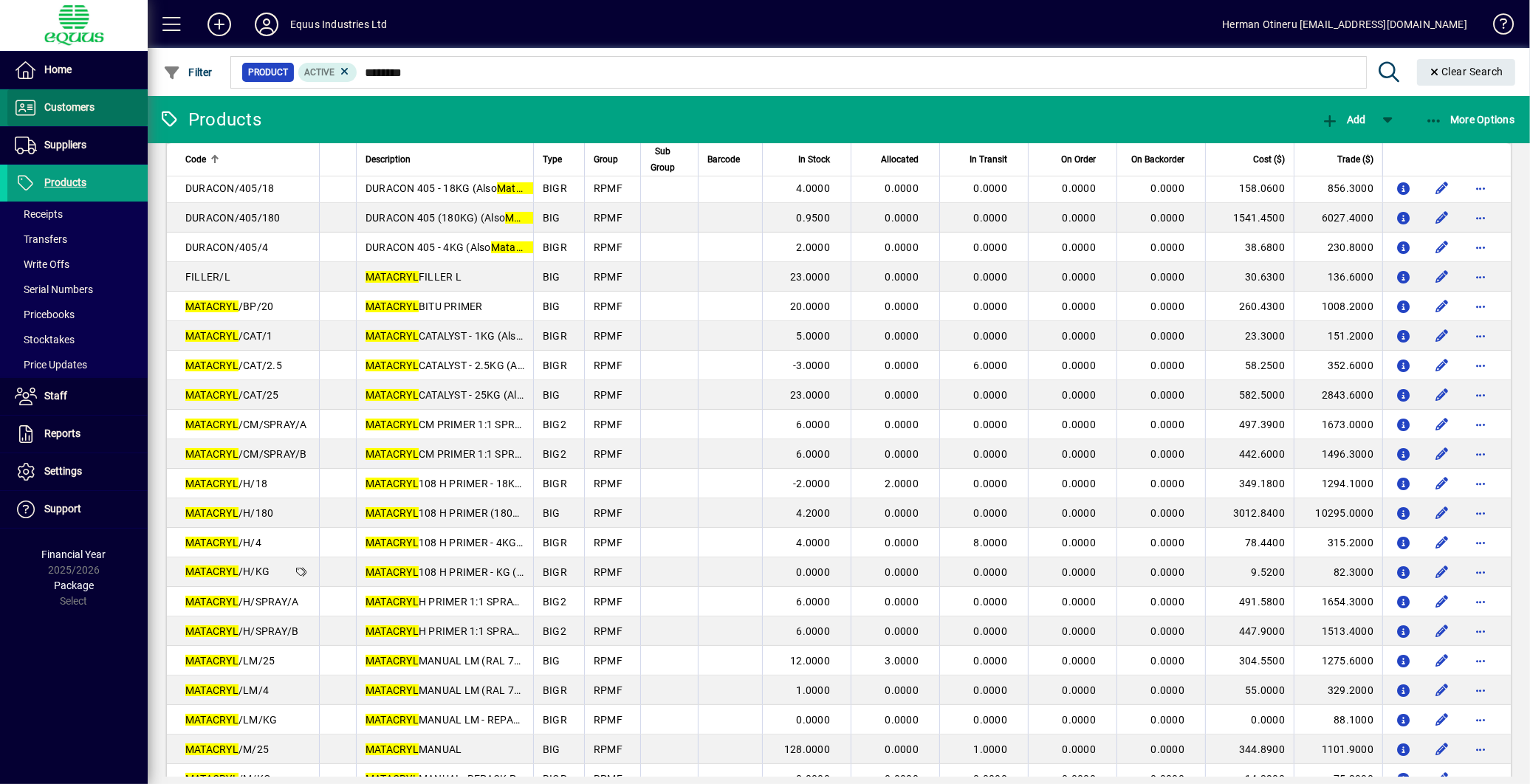
click at [85, 119] on span at bounding box center [77, 108] width 140 height 36
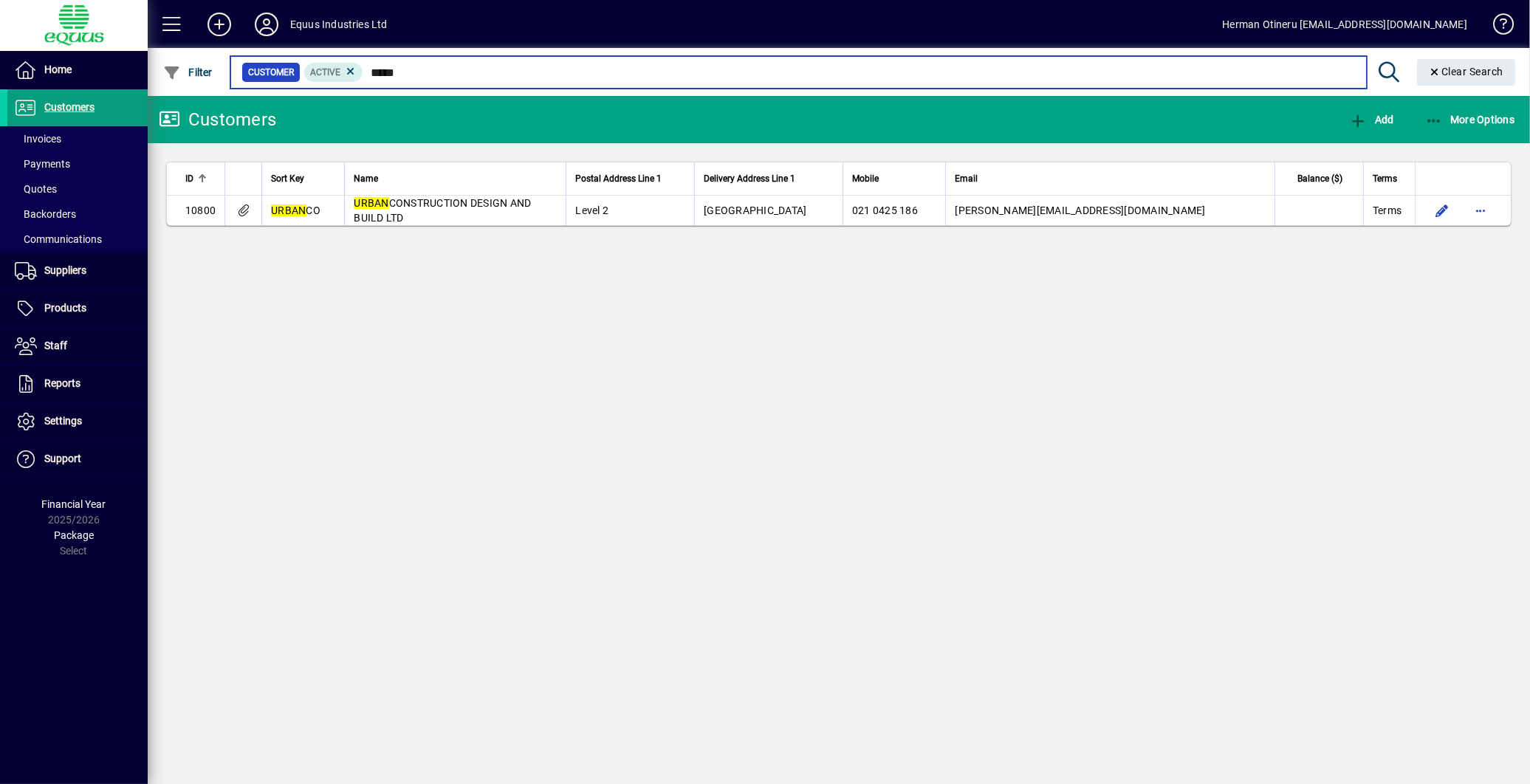
type input "*****"
